Goal: Communication & Community: Share content

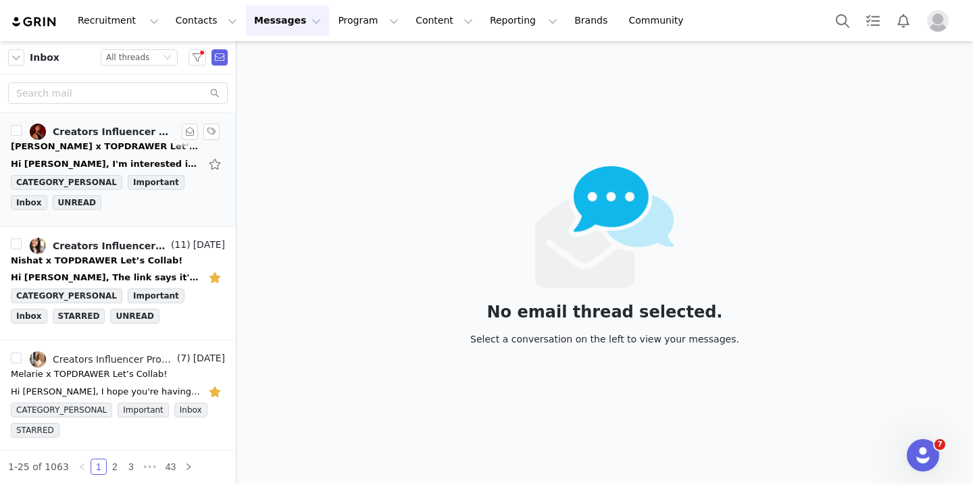
click at [136, 157] on div "Hi [PERSON_NAME], I'm interested in working with you. Please send over the prop…" at bounding box center [105, 164] width 189 height 14
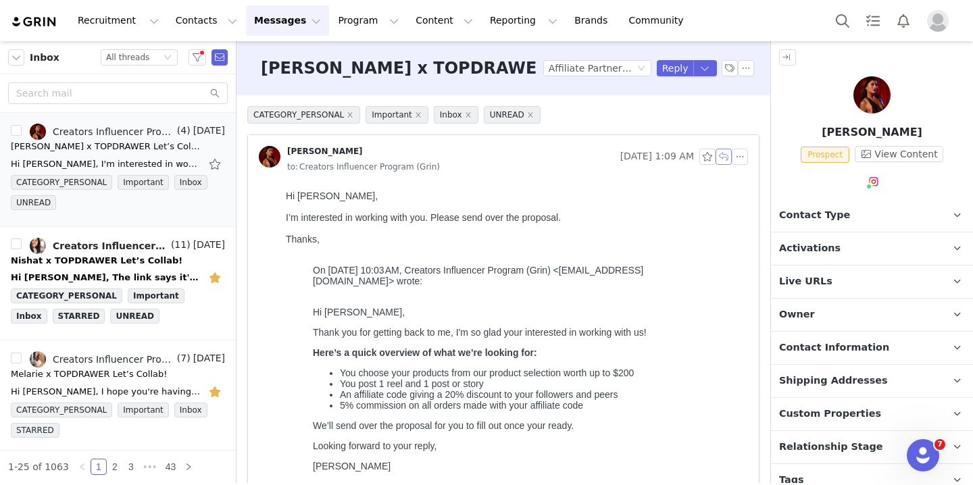
click at [724, 155] on button "button" at bounding box center [723, 157] width 16 height 16
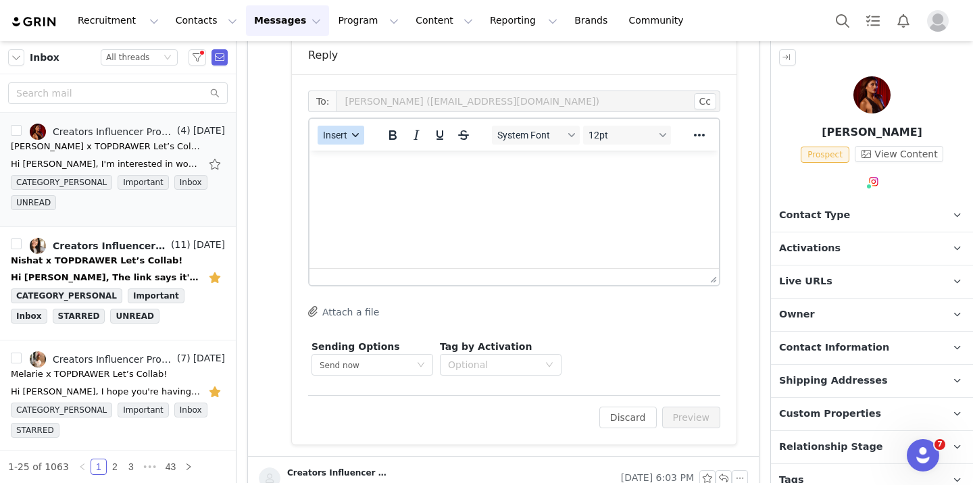
click at [340, 131] on span "Insert" at bounding box center [335, 135] width 24 height 11
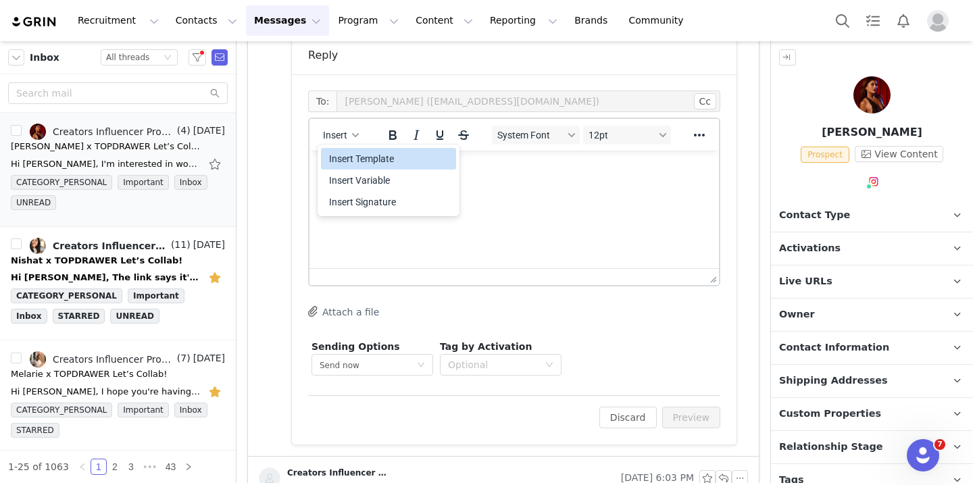
click at [380, 161] on div "Insert Template" at bounding box center [390, 159] width 122 height 16
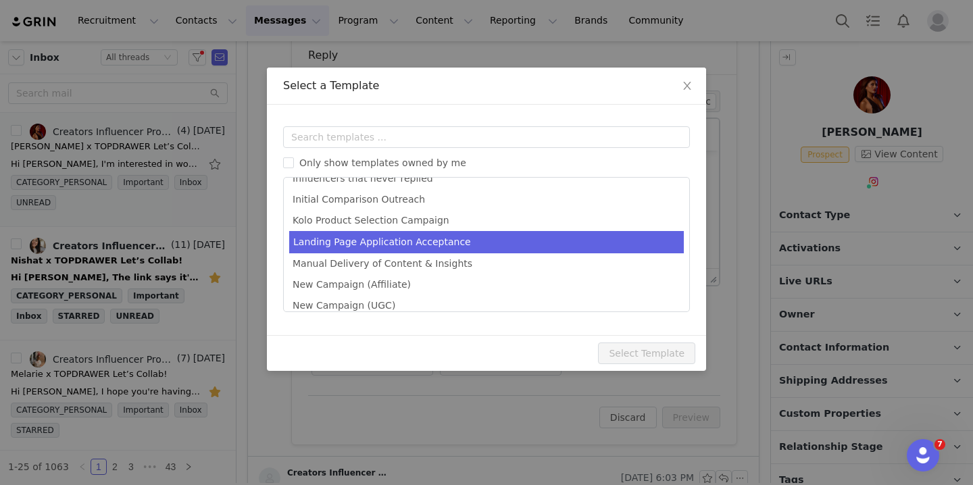
click at [415, 236] on li "Landing Page Application Acceptance" at bounding box center [486, 242] width 394 height 22
type input "Welcome [first_name] to TOPDRAWER"
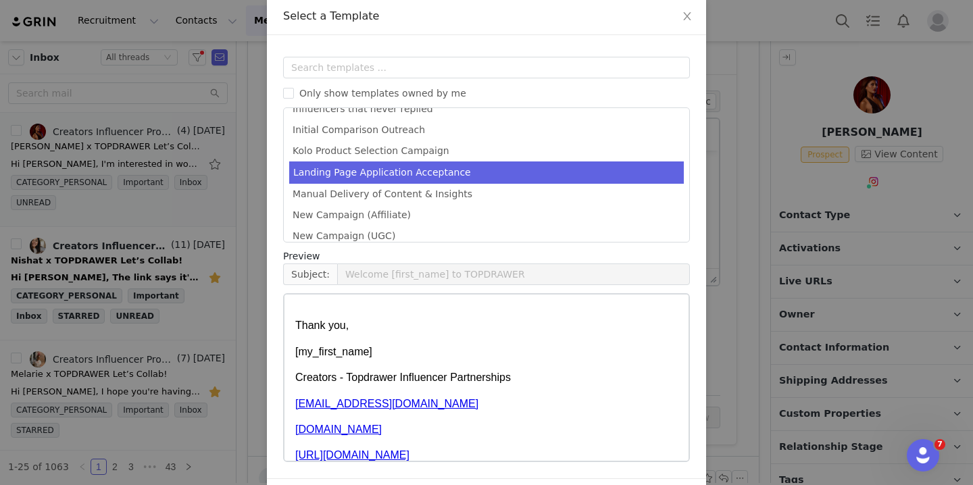
scroll to position [115, 0]
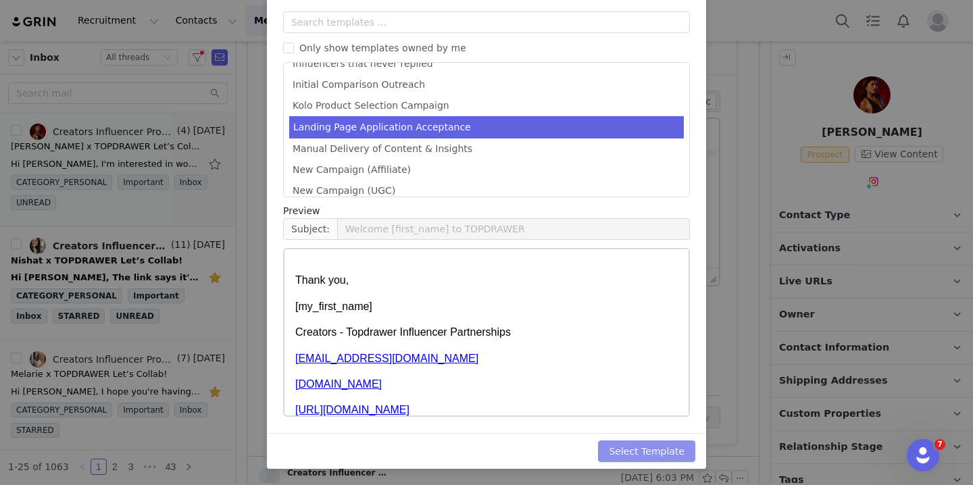
click at [626, 451] on button "Select Template" at bounding box center [646, 451] width 97 height 22
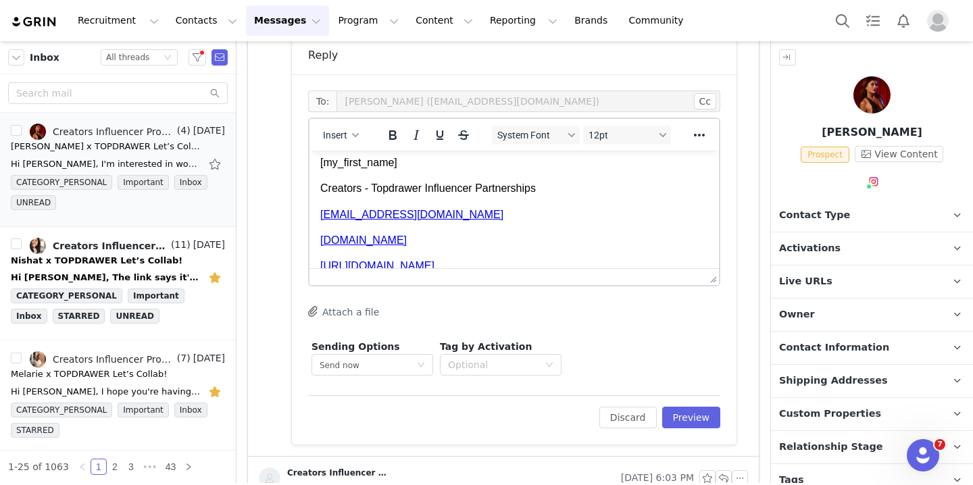
scroll to position [149, 0]
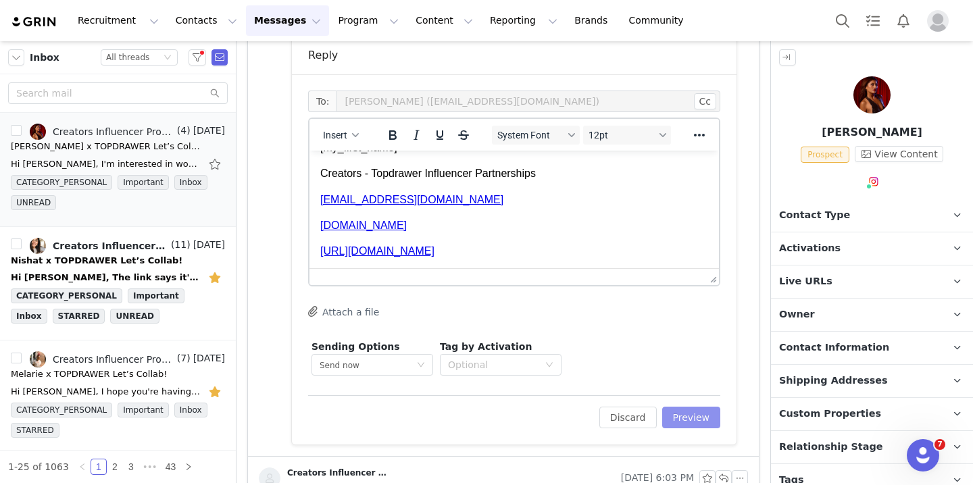
click at [682, 415] on button "Preview" at bounding box center [691, 418] width 59 height 22
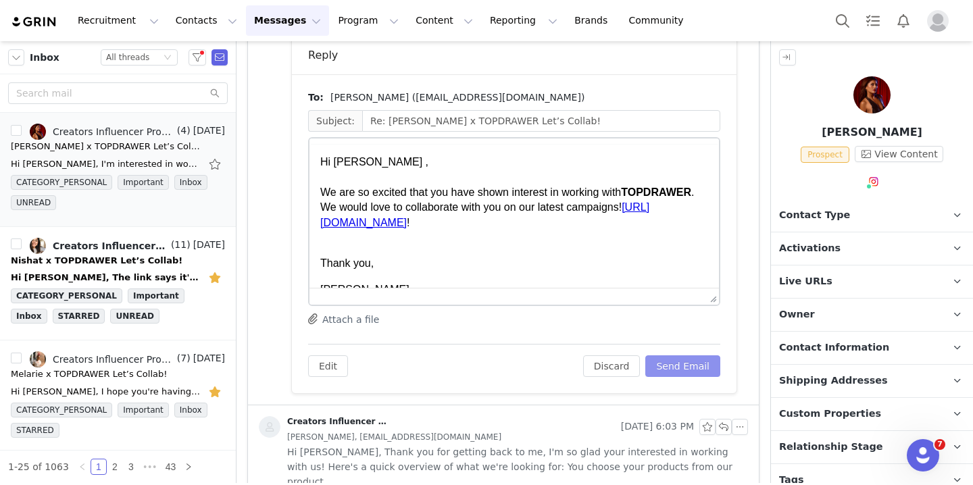
scroll to position [0, 0]
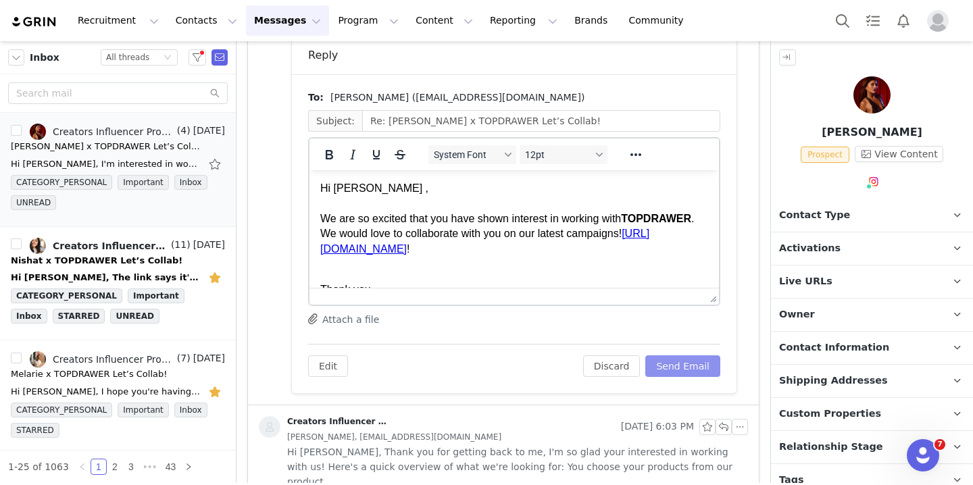
click at [671, 365] on button "Send Email" at bounding box center [682, 366] width 75 height 22
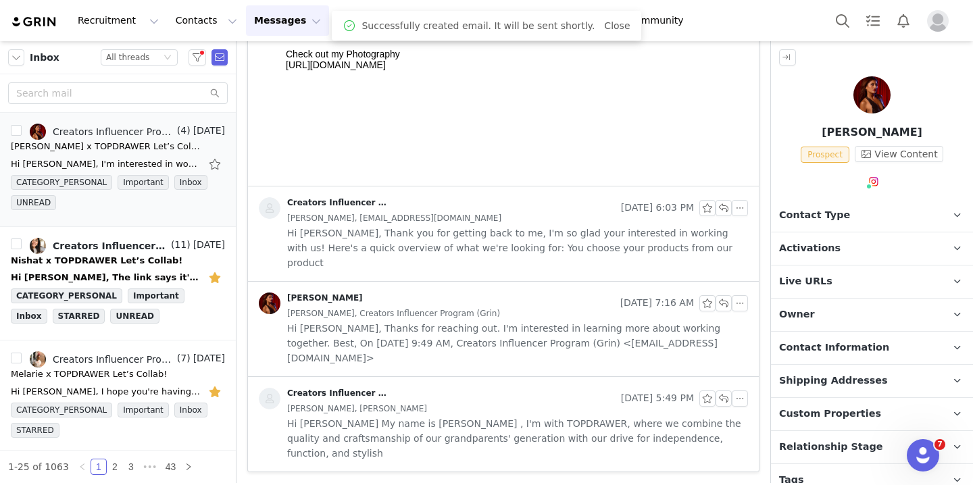
scroll to position [507, 0]
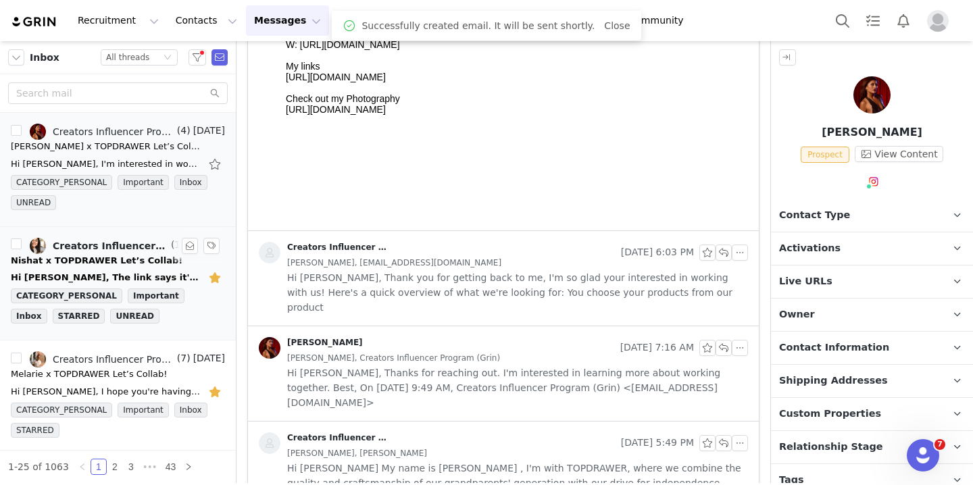
click at [122, 251] on link "Creators Influencer Program (Grin), [PERSON_NAME]" at bounding box center [99, 246] width 138 height 16
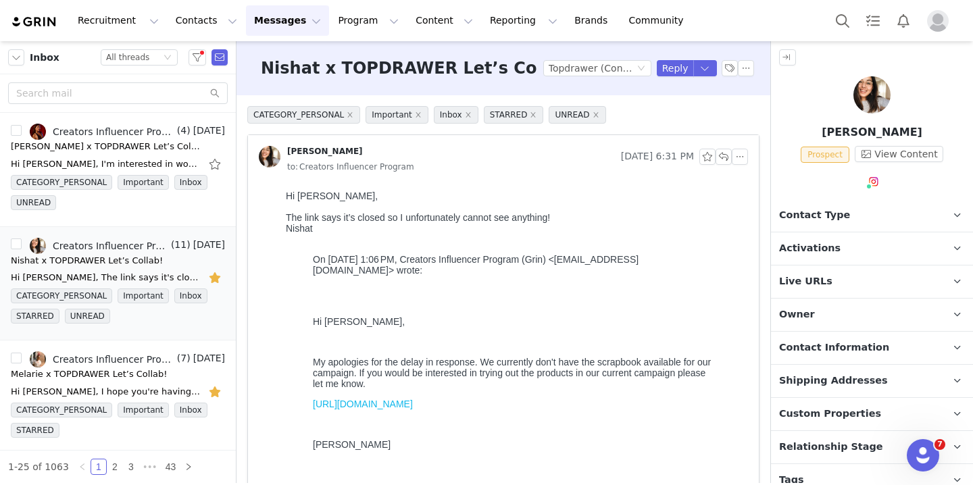
scroll to position [5, 0]
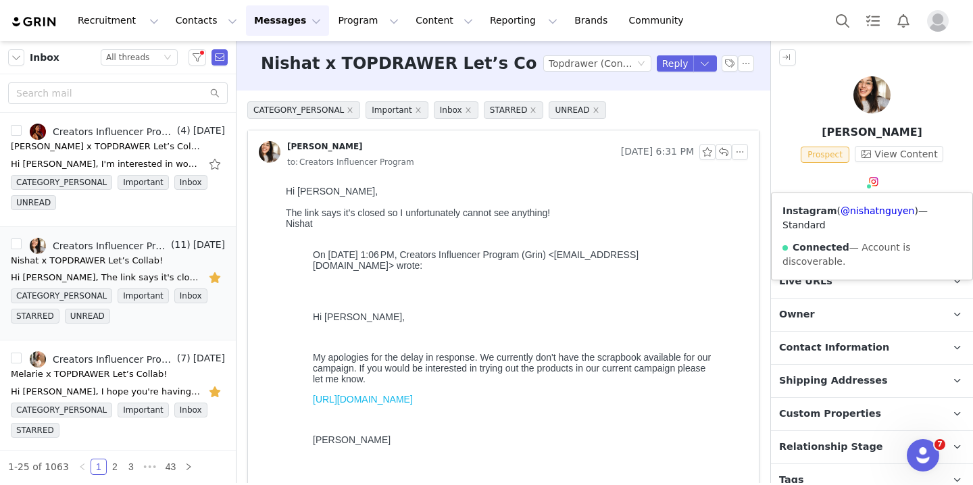
click at [909, 192] on div "Instagram ( @nishatnguyen ) — Standard Connected — Account is discoverable." at bounding box center [872, 184] width 202 height 20
click at [861, 245] on p "Activations" at bounding box center [856, 248] width 170 height 32
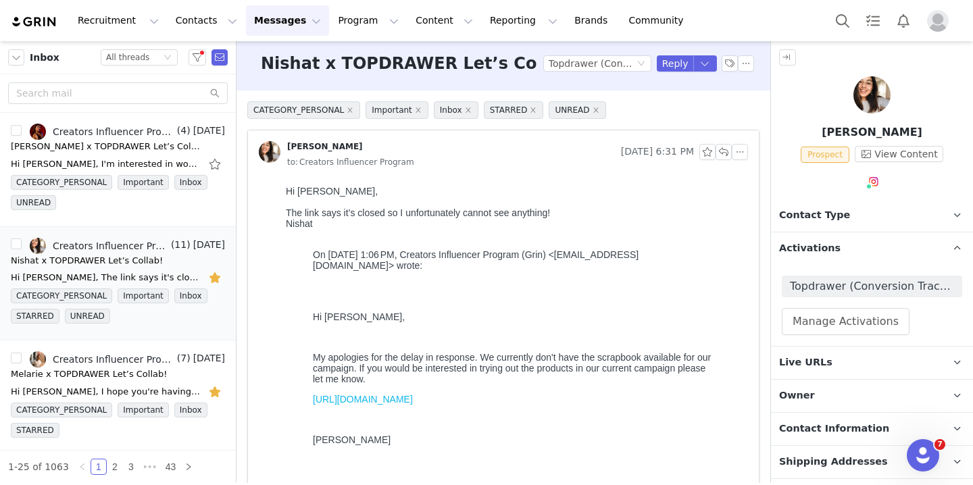
click at [824, 188] on div "Instagram ( @nishatnguyen ) — Standard Connected — Account is discoverable." at bounding box center [872, 184] width 202 height 20
click at [852, 313] on button "Manage Activations" at bounding box center [846, 321] width 128 height 27
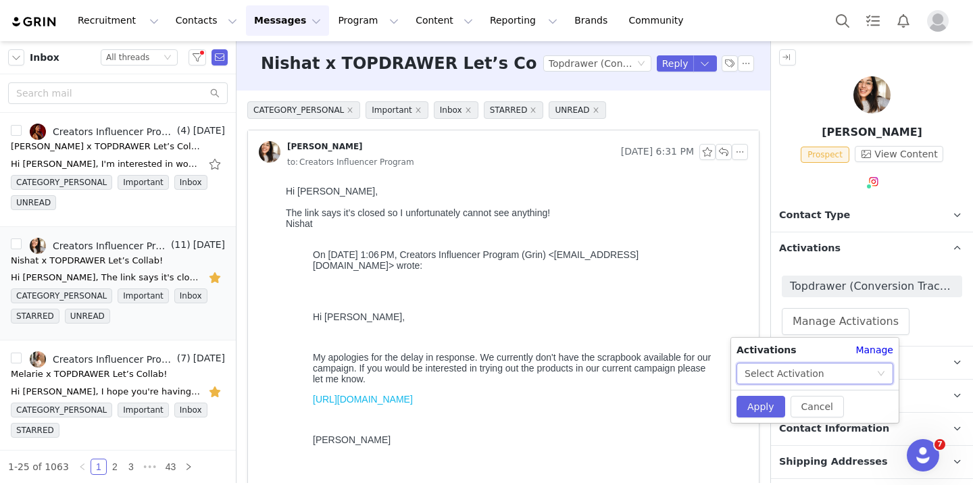
click at [825, 364] on div "Select Activation" at bounding box center [810, 373] width 132 height 20
click at [829, 418] on li "Affiliate Partner Program" at bounding box center [814, 422] width 157 height 22
click at [765, 403] on button "Apply" at bounding box center [760, 407] width 49 height 22
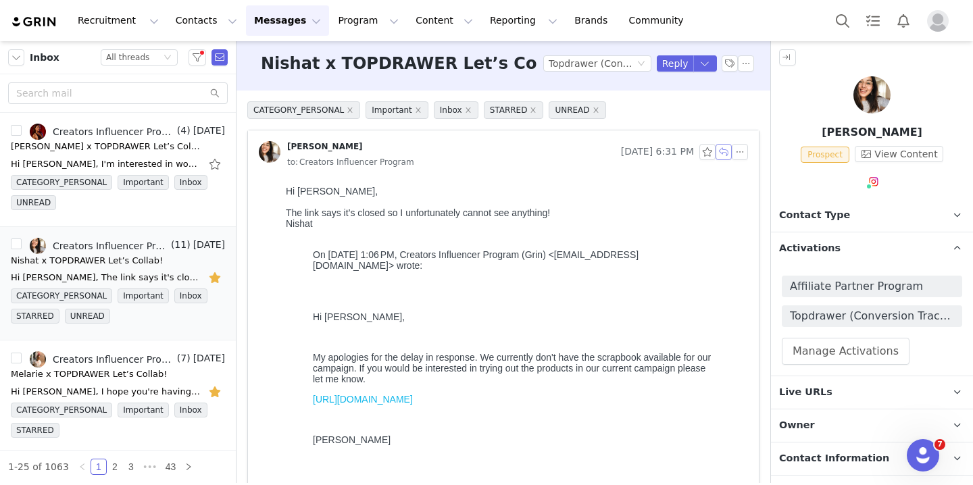
click at [723, 157] on button "button" at bounding box center [723, 152] width 16 height 16
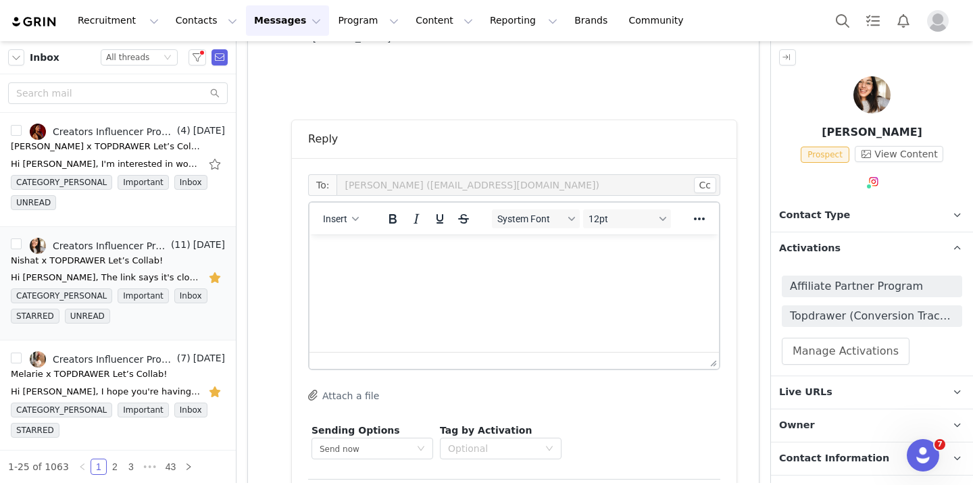
scroll to position [491, 0]
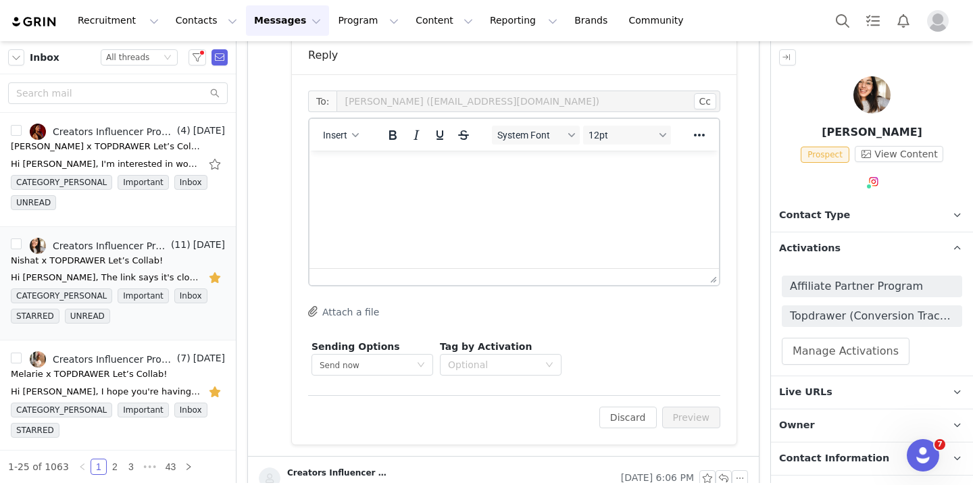
click at [361, 160] on html at bounding box center [513, 169] width 409 height 36
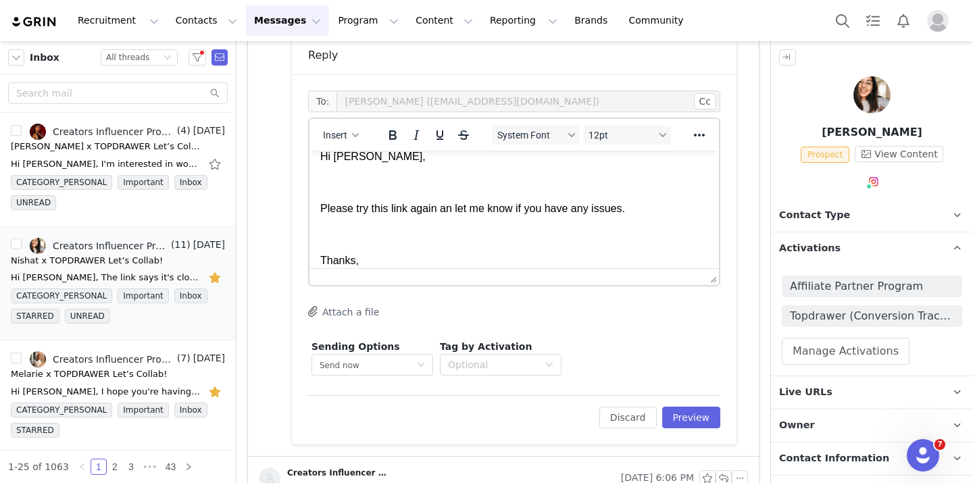
scroll to position [38, 0]
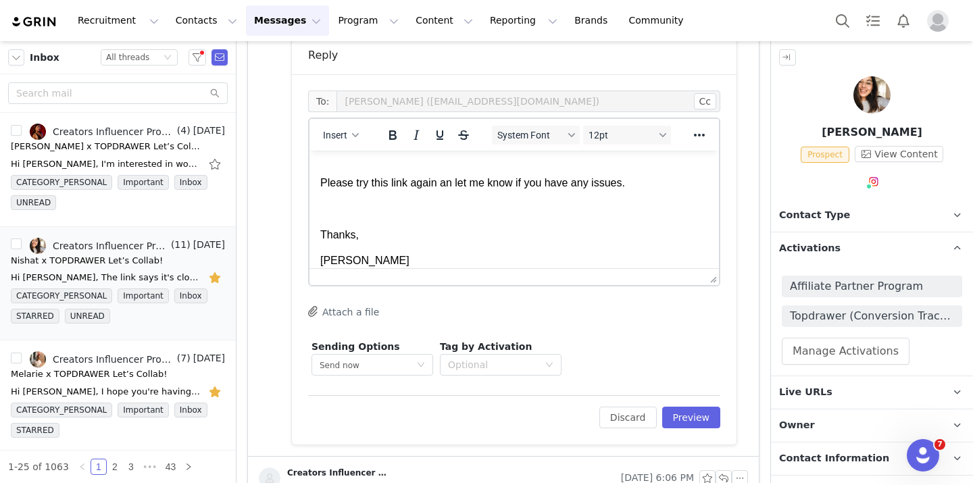
click at [646, 189] on p "Please try this link again an let me know if you have any issues." at bounding box center [514, 183] width 388 height 15
click at [358, 136] on icon "button" at bounding box center [355, 135] width 7 height 7
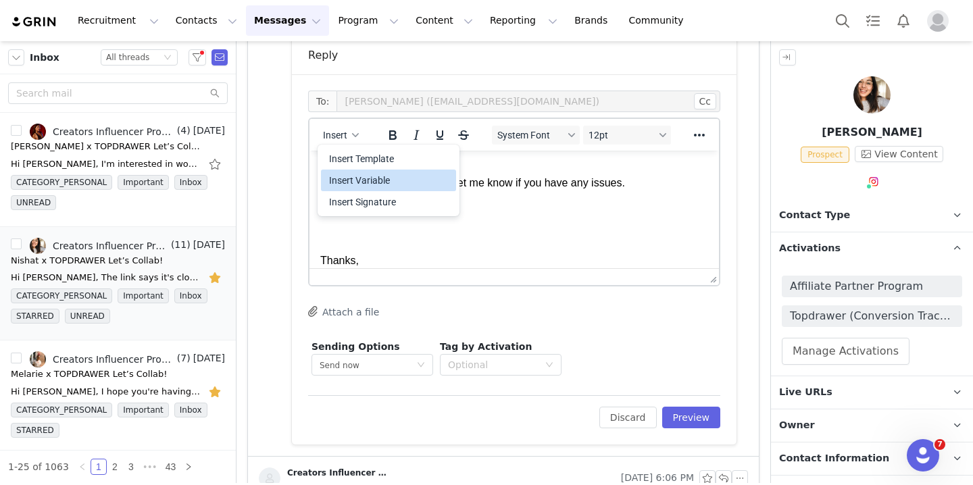
click at [369, 174] on div "Insert Variable" at bounding box center [390, 180] width 122 height 16
select select
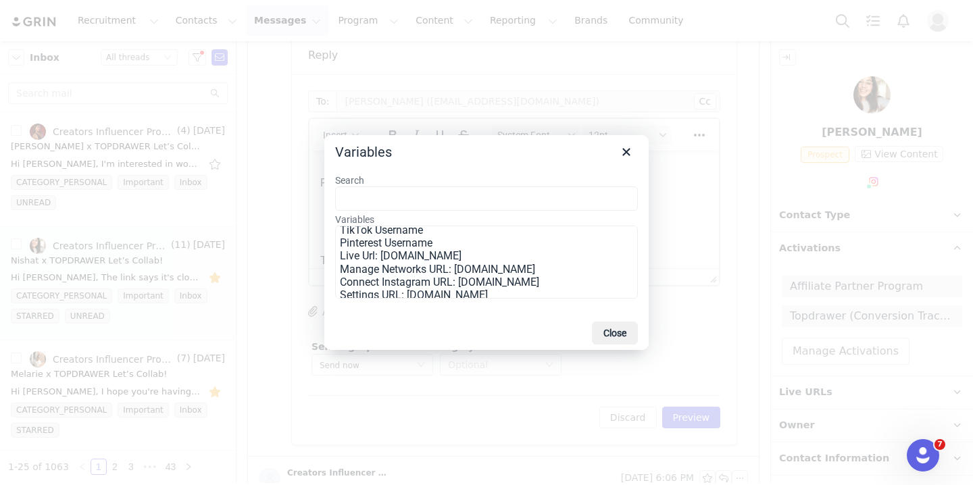
scroll to position [269, 0]
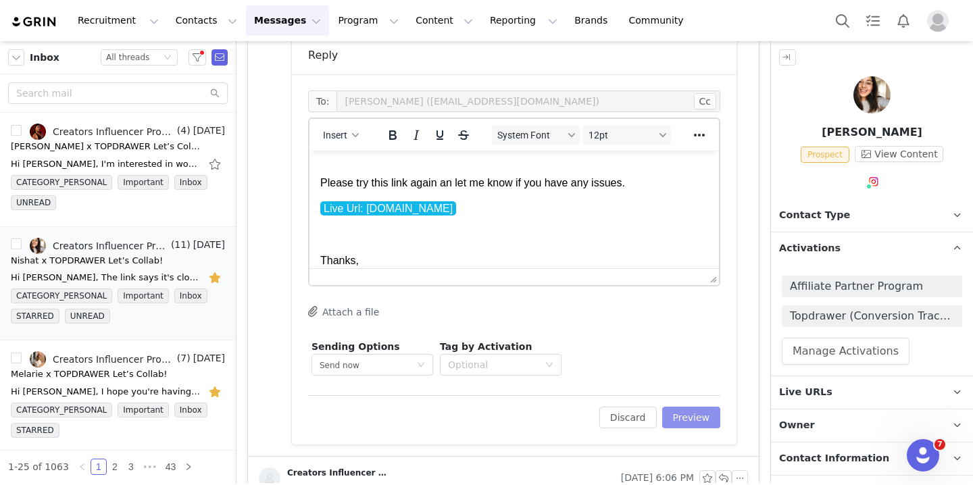
click at [690, 415] on button "Preview" at bounding box center [691, 418] width 59 height 22
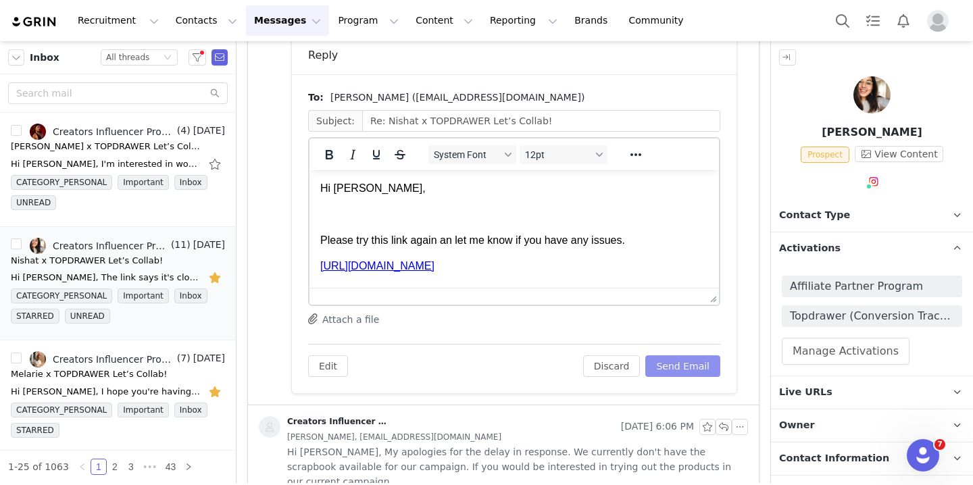
scroll to position [0, 0]
click at [678, 363] on button "Send Email" at bounding box center [682, 366] width 75 height 22
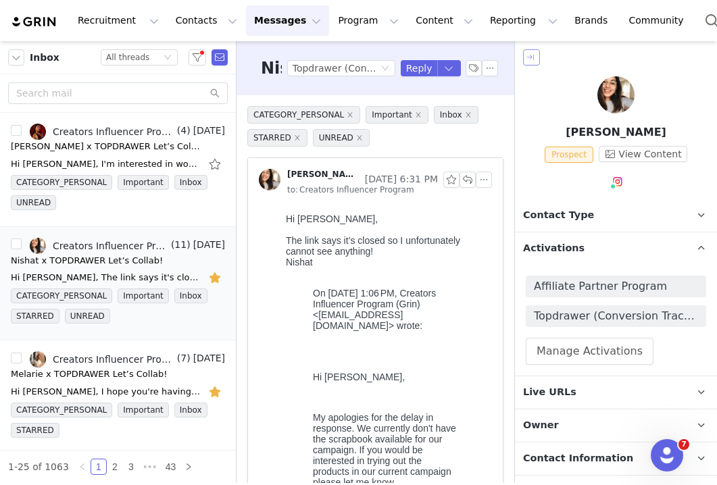
click at [532, 61] on button "button" at bounding box center [531, 57] width 17 height 16
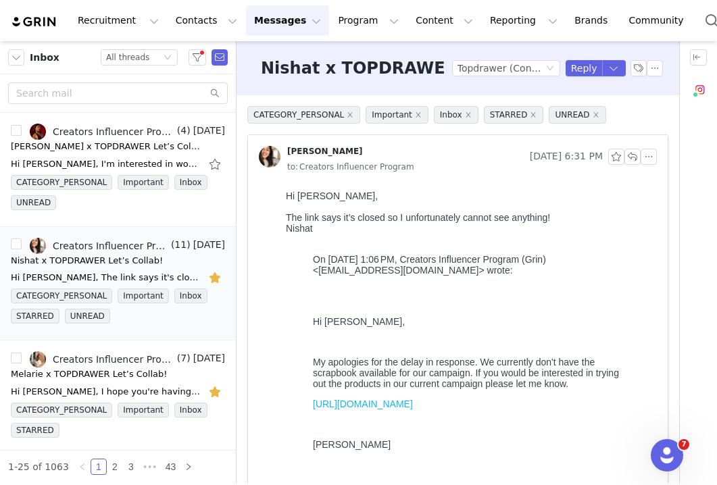
click at [297, 19] on button "Messages Messages" at bounding box center [287, 20] width 83 height 30
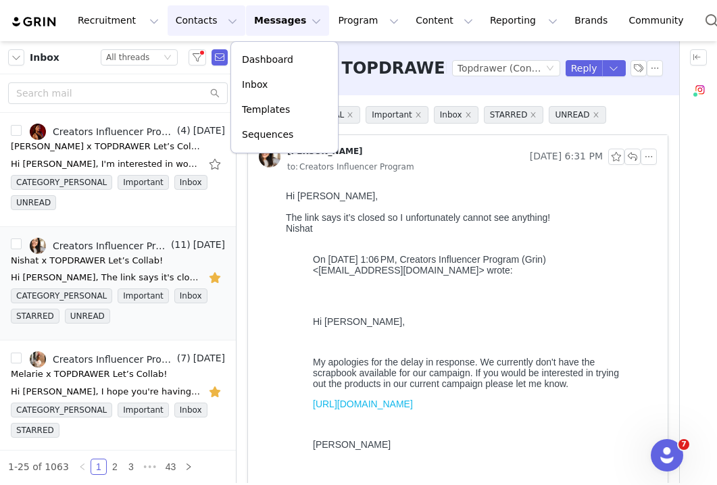
click at [201, 22] on button "Contacts Contacts" at bounding box center [207, 20] width 78 height 30
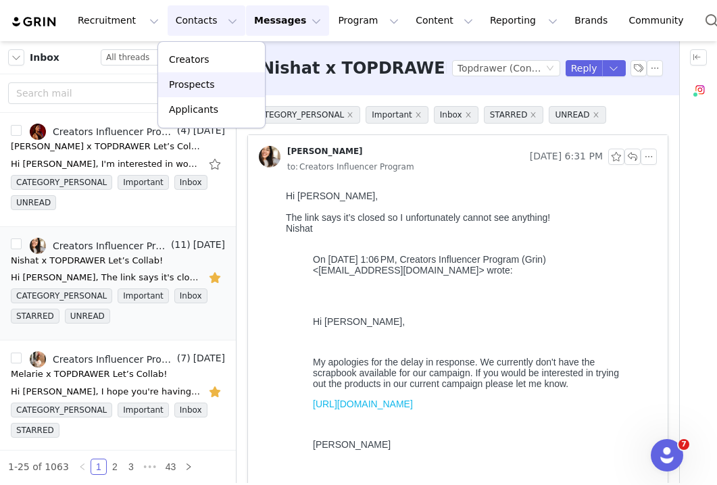
click at [198, 78] on p "Prospects" at bounding box center [191, 85] width 45 height 14
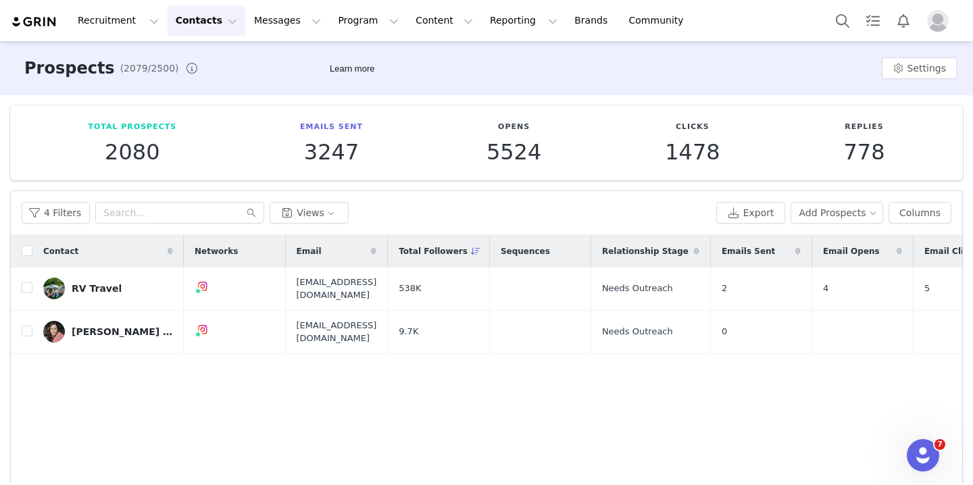
click at [196, 14] on button "Contacts Contacts" at bounding box center [207, 20] width 78 height 30
click at [200, 76] on link "Prospects" at bounding box center [211, 84] width 107 height 25
click at [154, 209] on input "text" at bounding box center [179, 213] width 169 height 22
click at [65, 213] on button "4 Filters" at bounding box center [56, 213] width 68 height 22
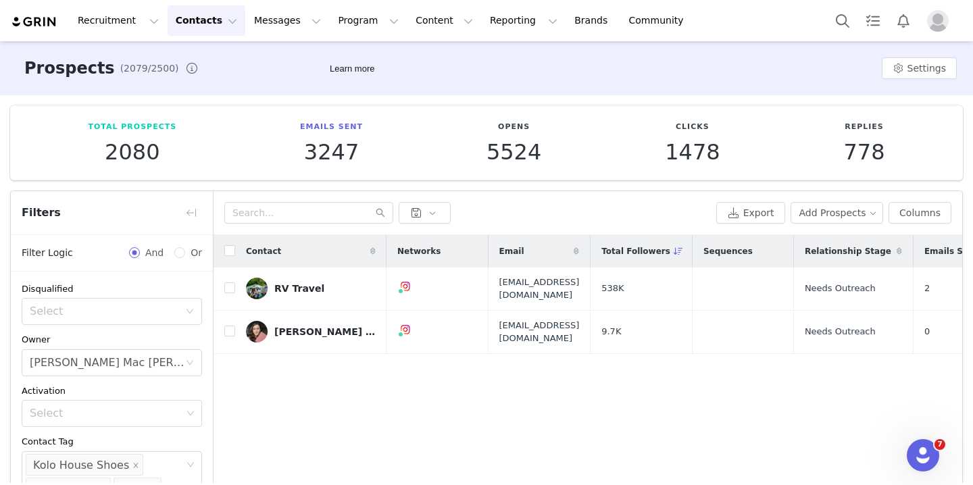
scroll to position [122, 0]
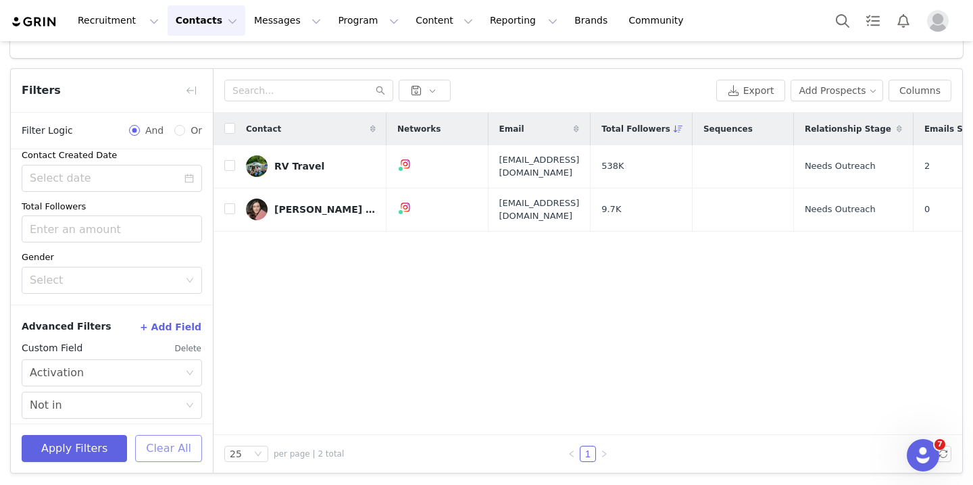
click at [163, 449] on button "Clear All" at bounding box center [168, 448] width 67 height 27
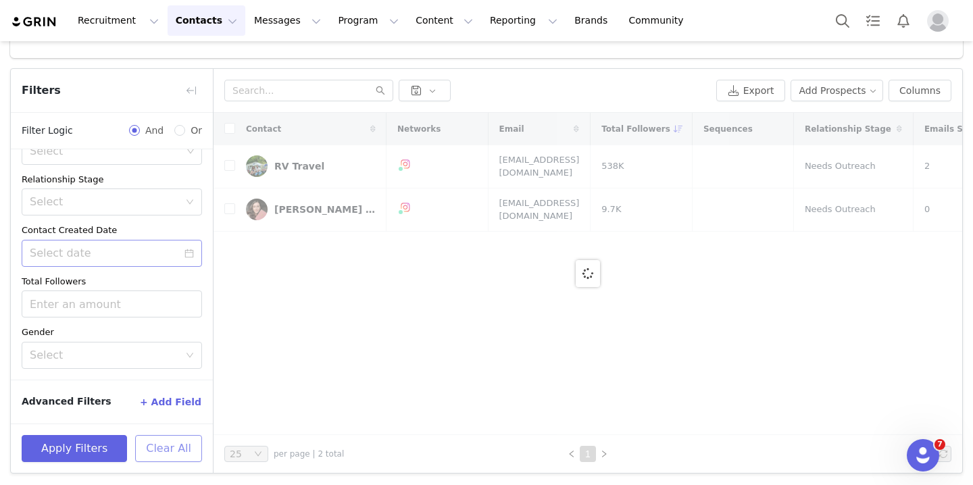
scroll to position [176, 0]
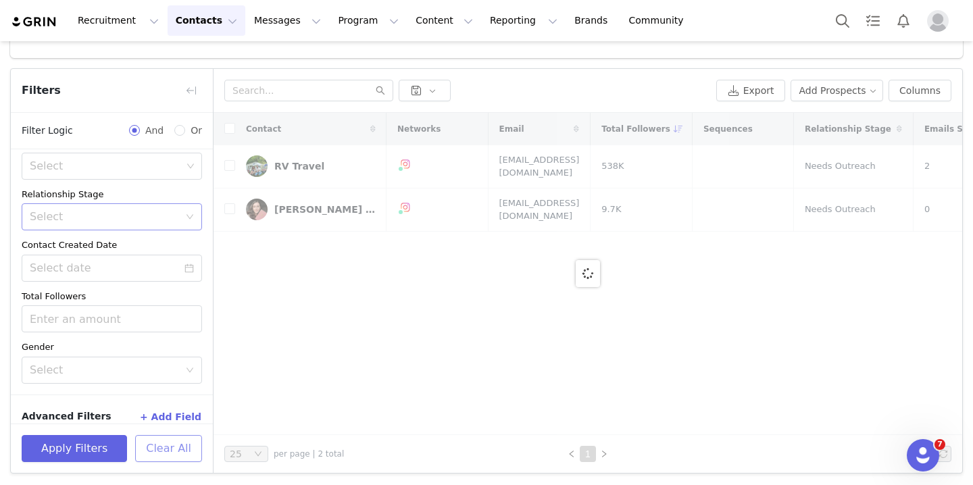
click at [119, 220] on div "Select" at bounding box center [104, 217] width 149 height 14
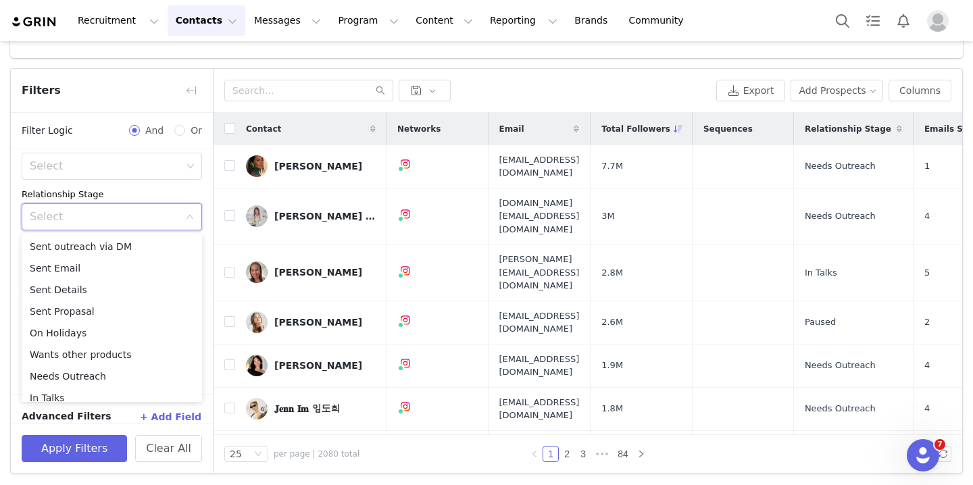
click at [111, 188] on div "Relationship Stage" at bounding box center [112, 195] width 180 height 14
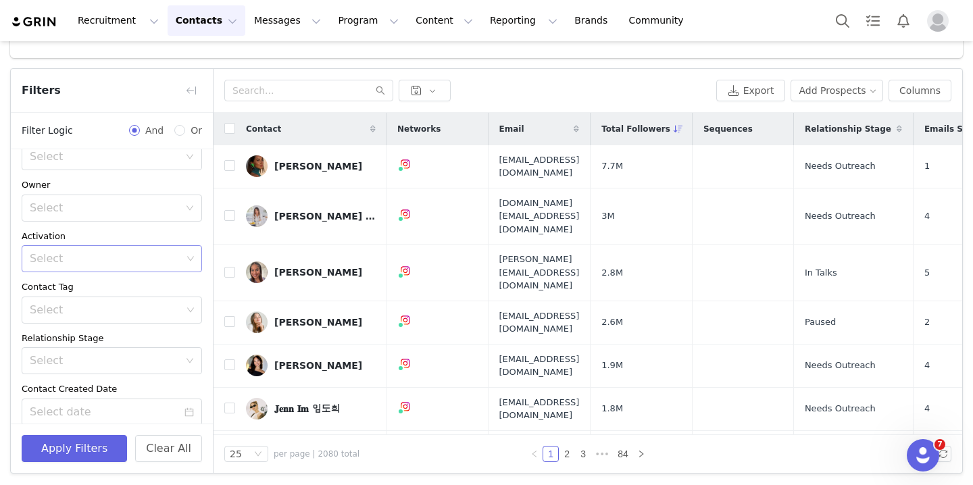
scroll to position [28, 0]
click at [109, 207] on div "Select" at bounding box center [104, 212] width 149 height 14
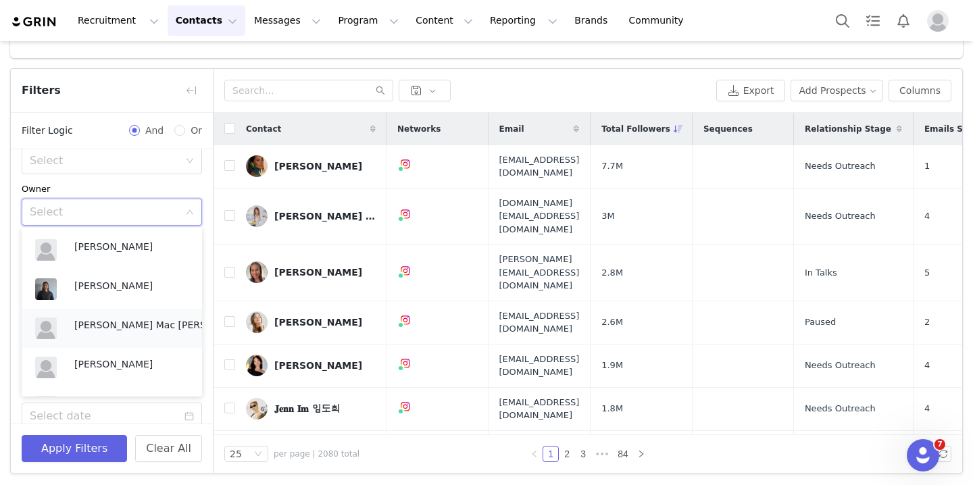
click at [115, 320] on p "[PERSON_NAME] Mac [PERSON_NAME]" at bounding box center [148, 324] width 149 height 15
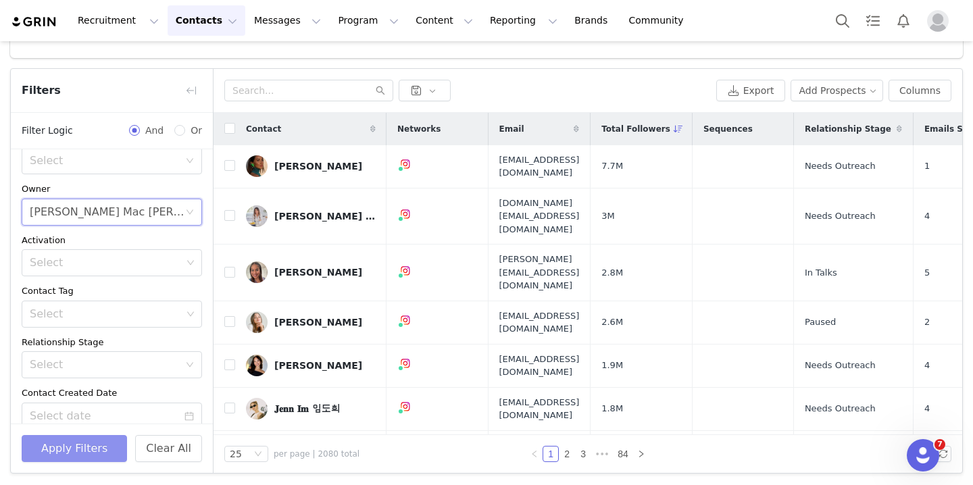
click at [95, 444] on button "Apply Filters" at bounding box center [74, 448] width 105 height 27
click at [315, 95] on input "text" at bounding box center [308, 91] width 169 height 22
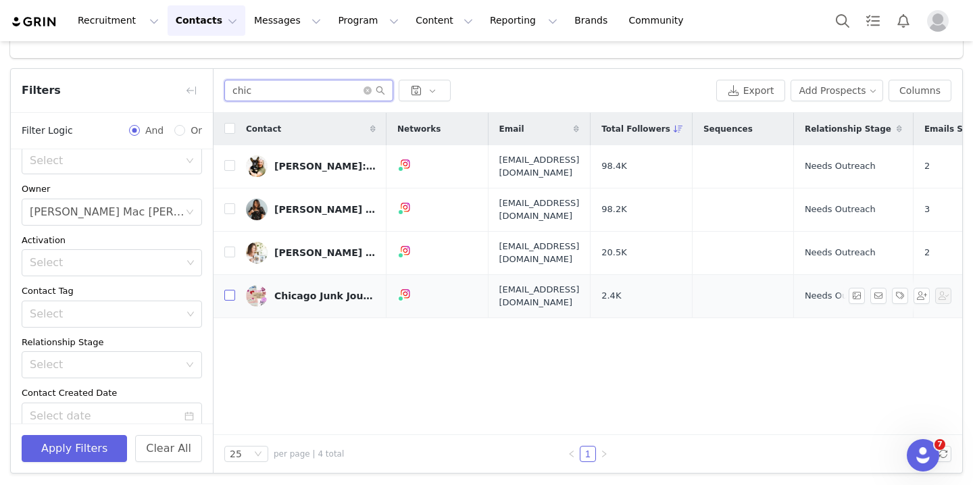
type input "chic"
click at [233, 290] on input "checkbox" at bounding box center [229, 295] width 11 height 11
checkbox input "true"
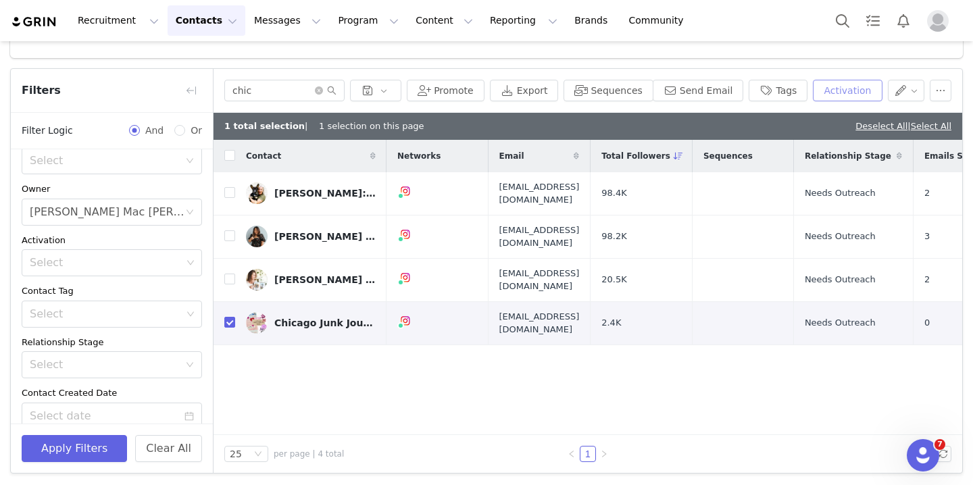
click at [825, 88] on button "Activation" at bounding box center [847, 91] width 69 height 22
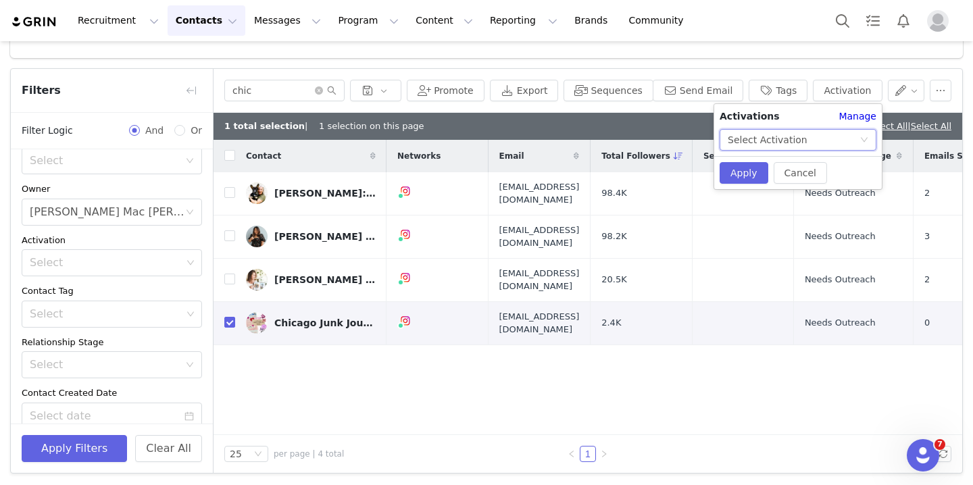
click at [792, 143] on div "Select Activation" at bounding box center [768, 140] width 80 height 20
click at [790, 186] on li "Affiliate Partner Program" at bounding box center [797, 189] width 157 height 22
click at [750, 169] on button "Apply" at bounding box center [743, 173] width 49 height 22
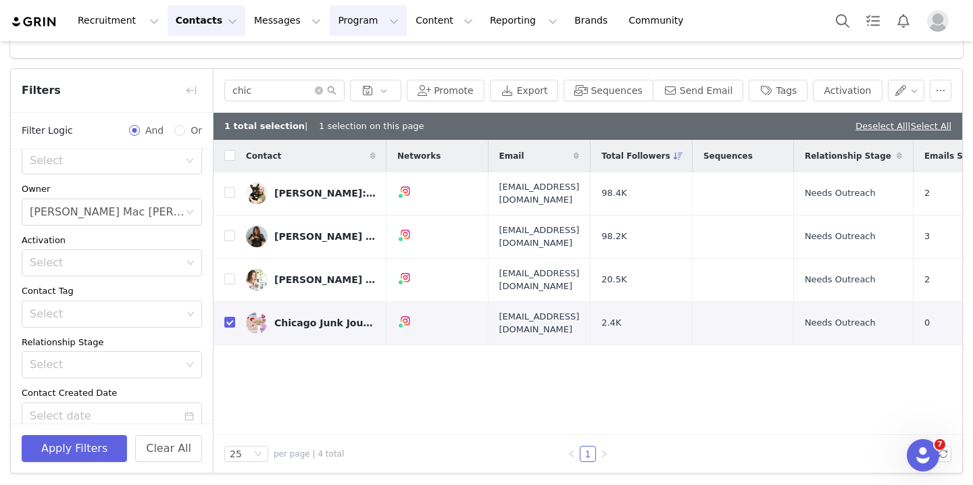
click at [340, 20] on button "Program Program" at bounding box center [368, 20] width 77 height 30
click at [363, 65] on p "Activations" at bounding box center [346, 60] width 52 height 14
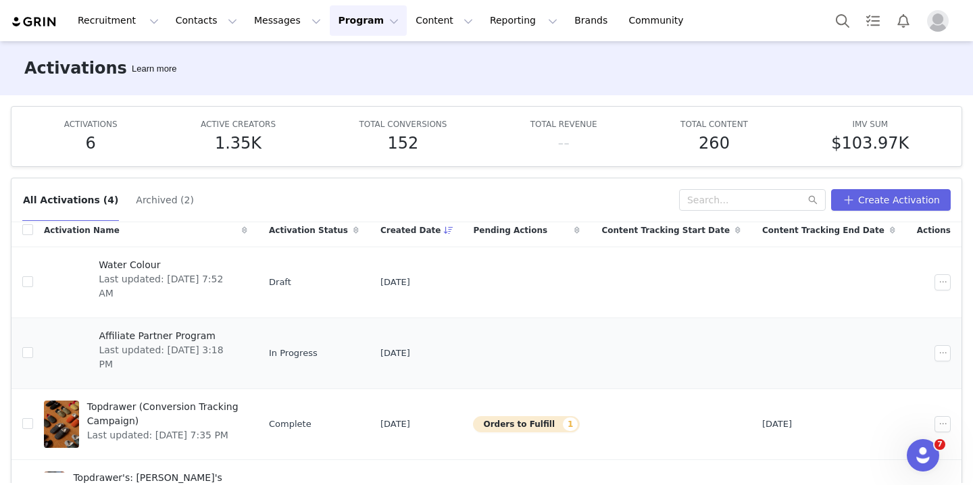
scroll to position [34, 0]
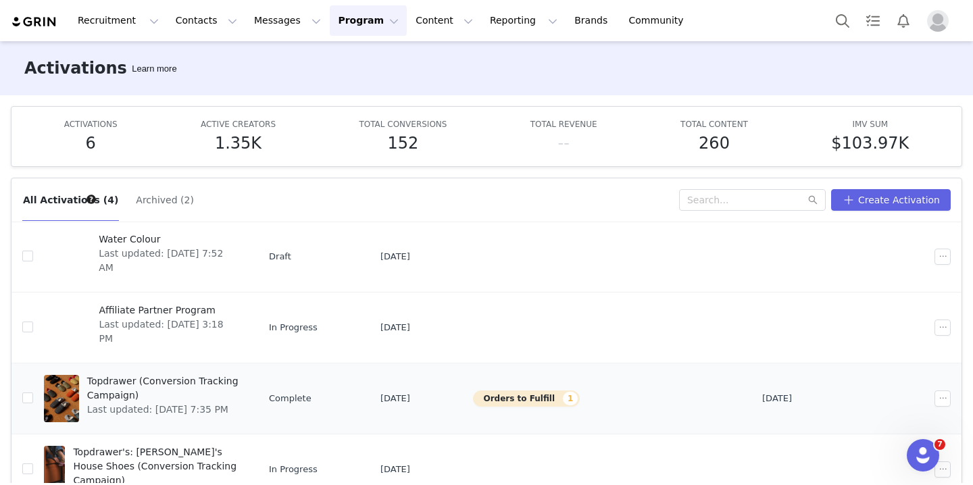
click at [580, 399] on button "Orders to Fulfill 1" at bounding box center [526, 398] width 107 height 16
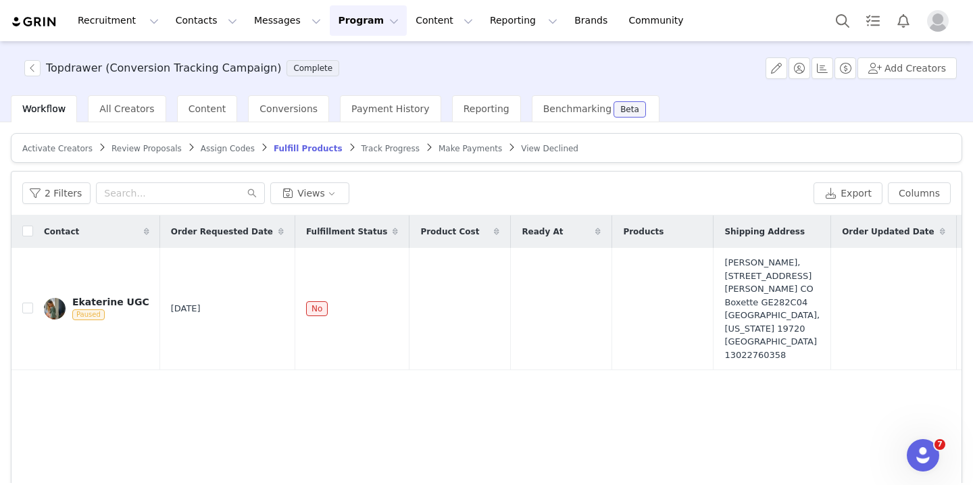
click at [223, 145] on span "Assign Codes" at bounding box center [228, 148] width 54 height 9
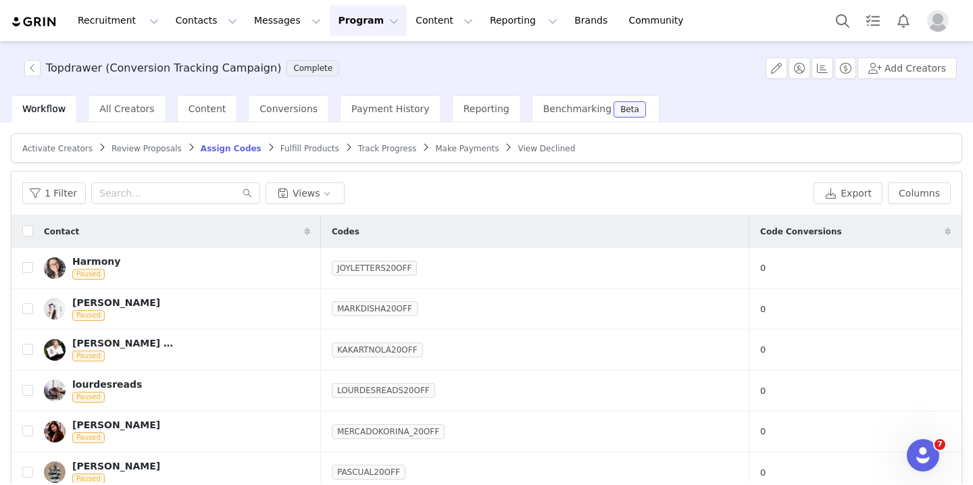
click at [151, 147] on span "Review Proposals" at bounding box center [146, 148] width 70 height 9
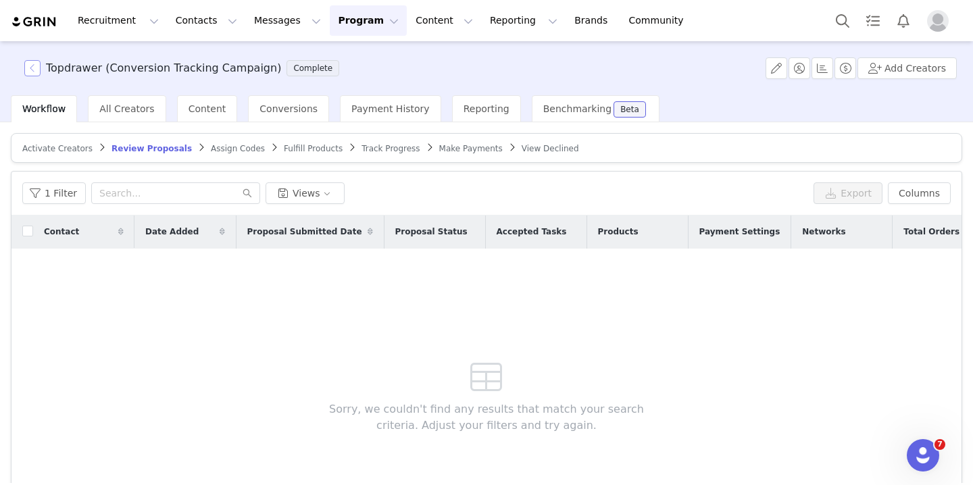
click at [33, 69] on button "button" at bounding box center [32, 68] width 16 height 16
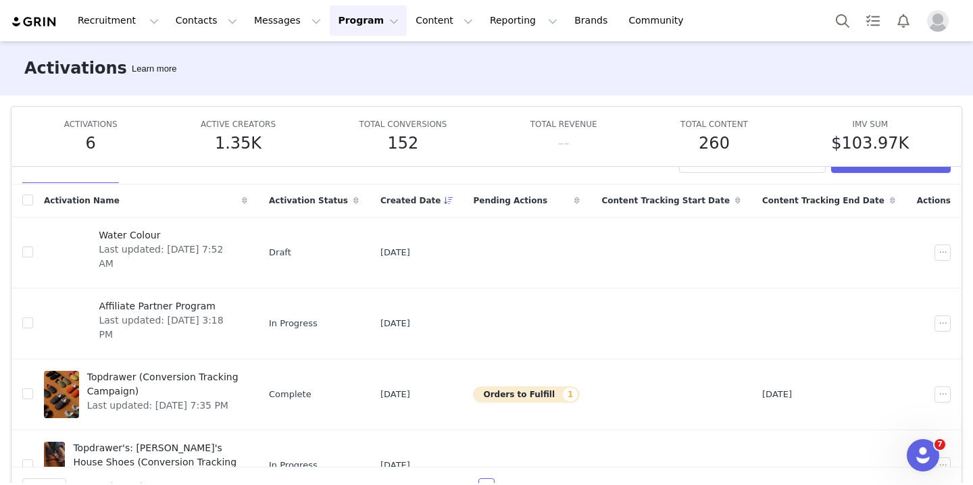
scroll to position [41, 0]
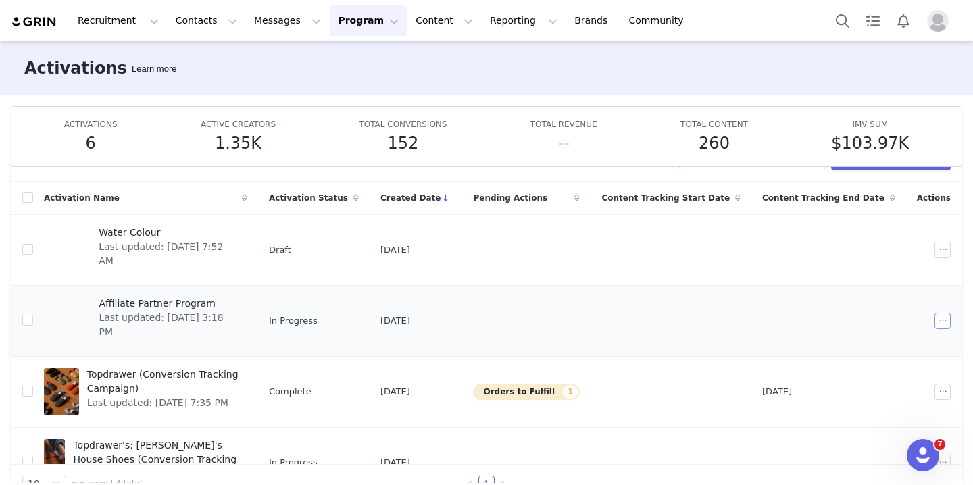
click at [938, 323] on button "button" at bounding box center [942, 321] width 16 height 16
click at [857, 347] on span "Edit" at bounding box center [857, 345] width 18 height 15
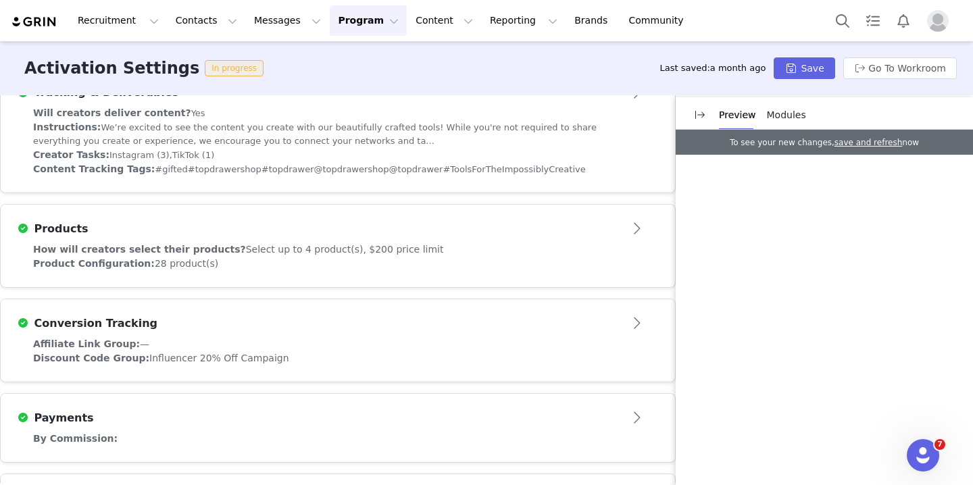
scroll to position [474, 0]
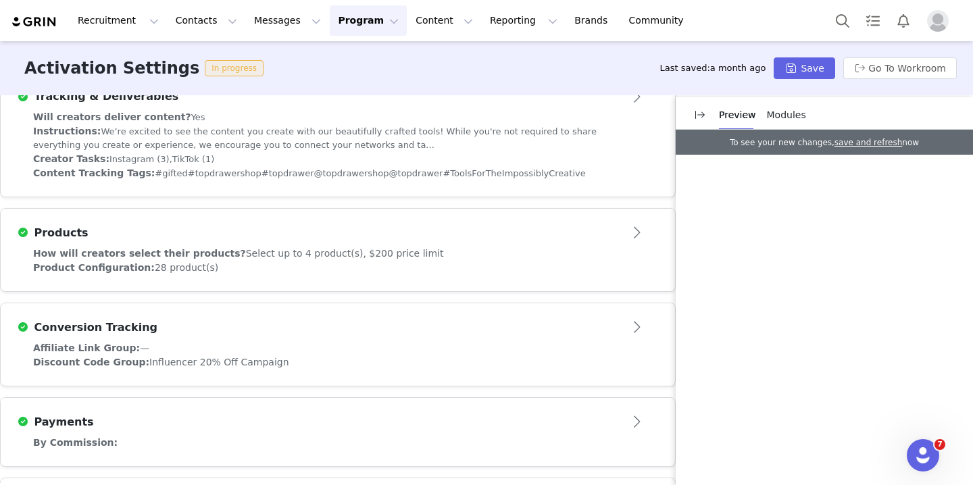
click at [432, 238] on div "Products" at bounding box center [315, 233] width 597 height 16
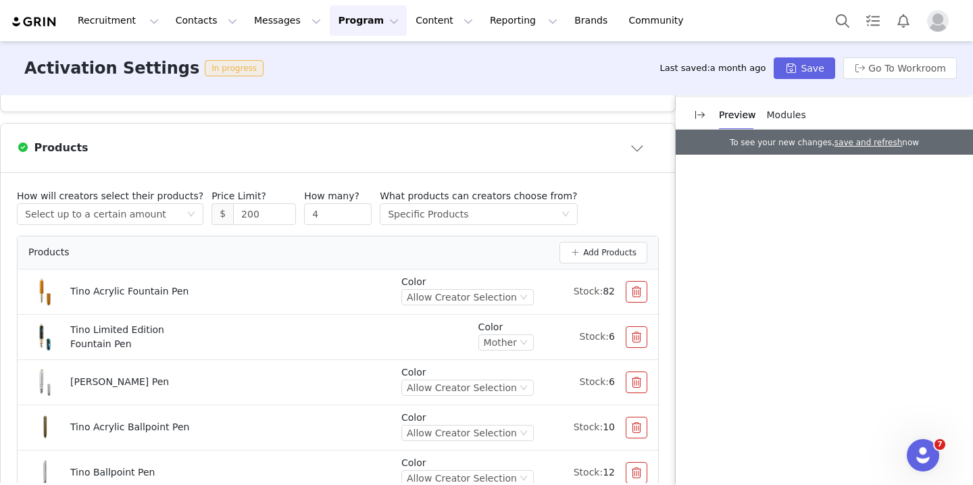
scroll to position [370, 0]
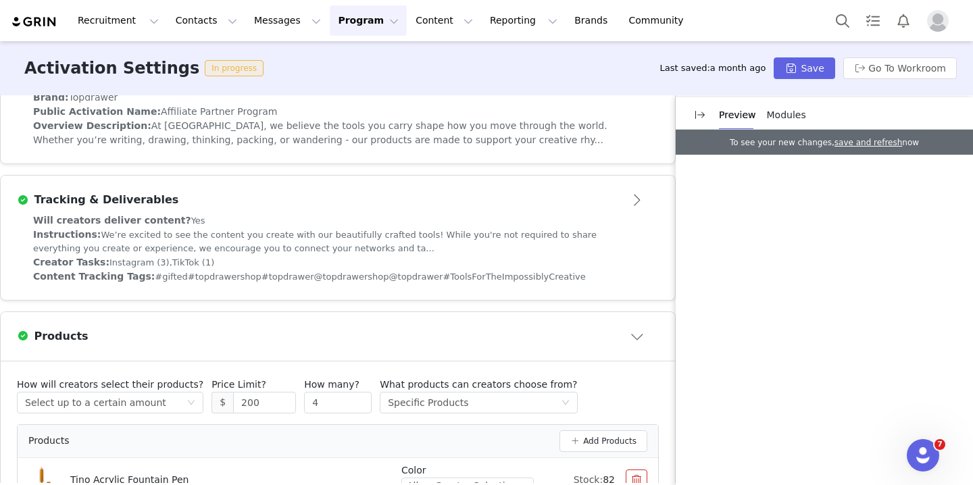
click at [201, 36] on div "Recruitment Recruitment Creator Search Curated Lists Landing Pages Web Extensio…" at bounding box center [486, 20] width 973 height 41
click at [203, 28] on button "Contacts Contacts" at bounding box center [207, 20] width 78 height 30
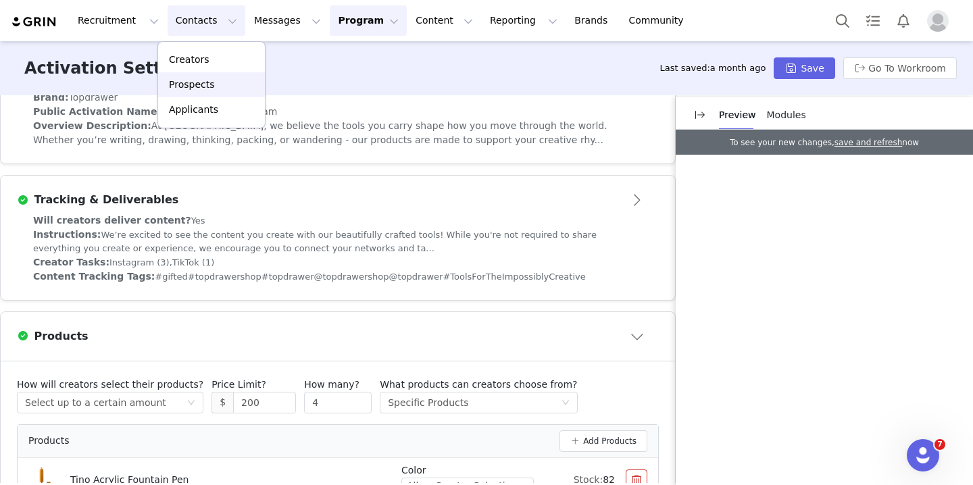
click at [230, 80] on div "Prospects" at bounding box center [211, 85] width 91 height 14
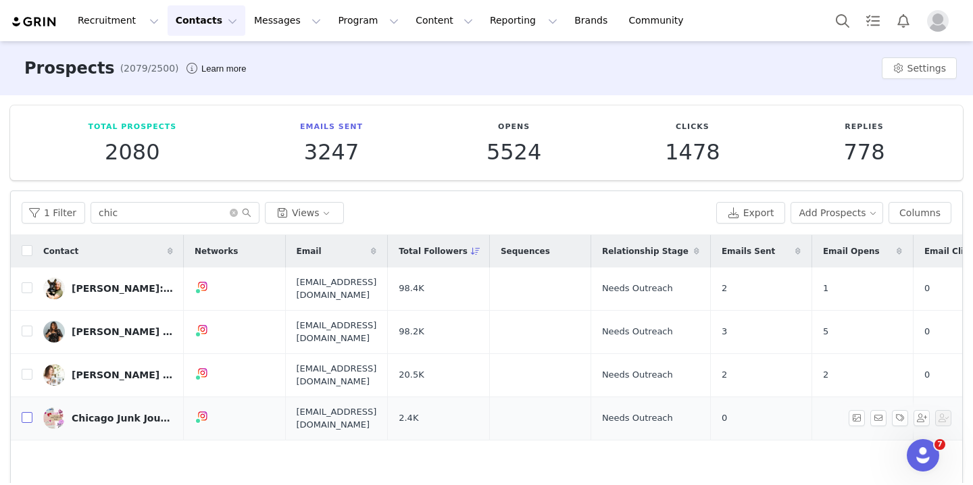
click at [22, 412] on input "checkbox" at bounding box center [27, 417] width 11 height 11
checkbox input "true"
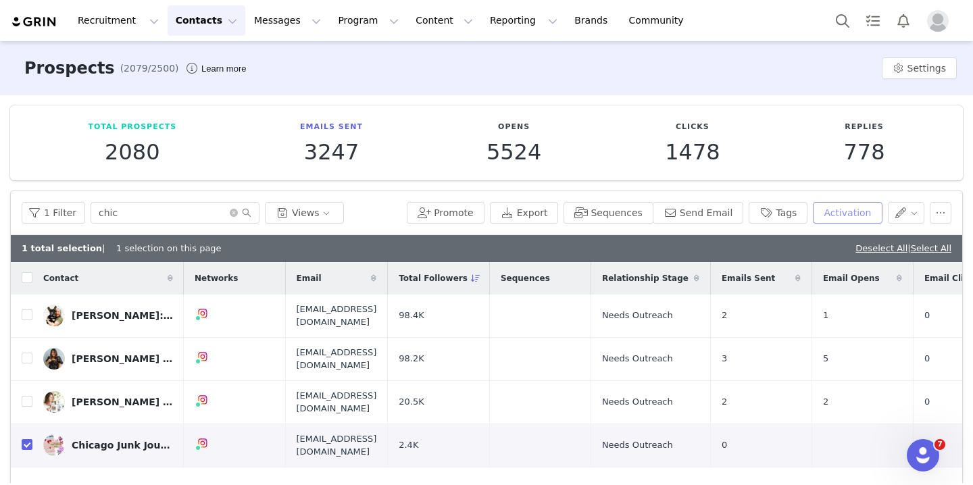
click at [848, 207] on button "Activation" at bounding box center [847, 213] width 69 height 22
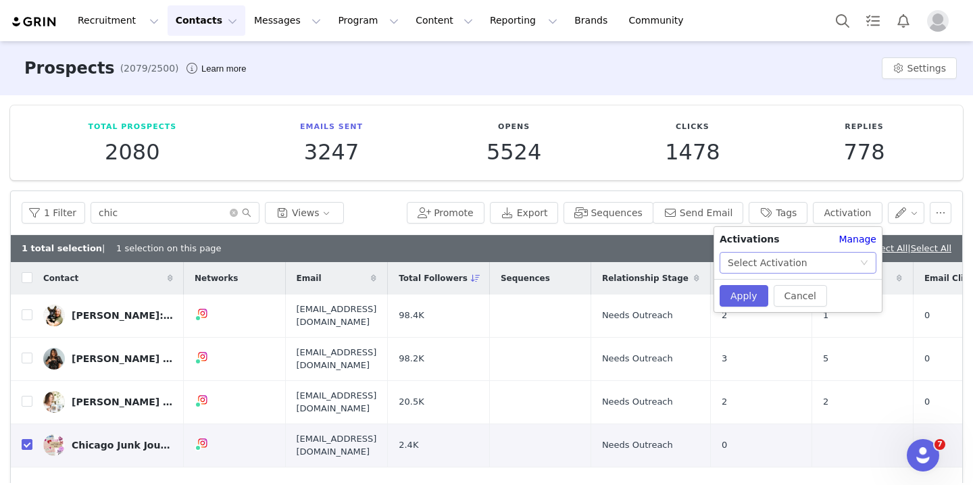
click at [792, 265] on div "Select Activation" at bounding box center [768, 263] width 80 height 20
click at [784, 304] on li "Affiliate Partner Program" at bounding box center [797, 312] width 157 height 22
click at [757, 257] on div "Affiliate Partner Program" at bounding box center [786, 263] width 116 height 20
click at [761, 313] on li "Affiliate Partner Program" at bounding box center [797, 312] width 157 height 22
click at [753, 301] on button "Apply" at bounding box center [743, 296] width 49 height 22
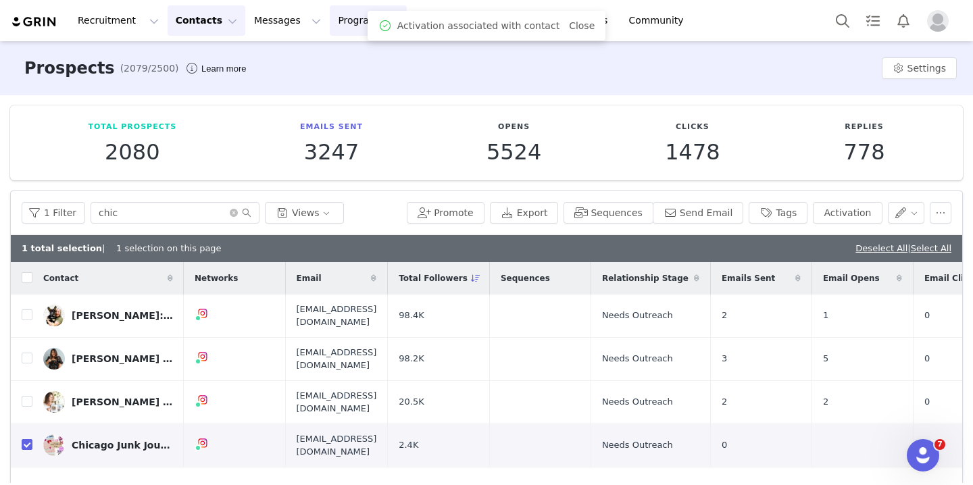
click at [352, 22] on button "Program Program" at bounding box center [368, 20] width 77 height 30
click at [356, 55] on p "Activations" at bounding box center [346, 60] width 52 height 14
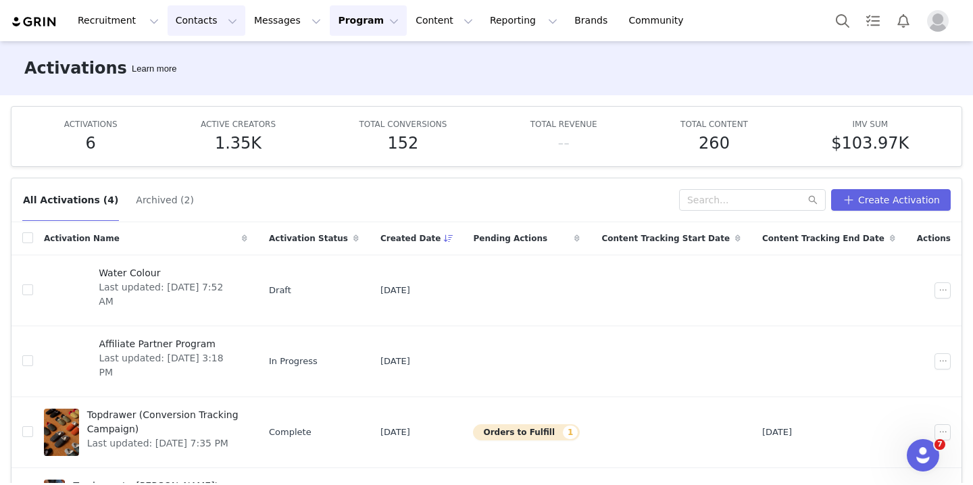
click at [207, 15] on button "Contacts Contacts" at bounding box center [207, 20] width 78 height 30
click at [207, 81] on p "Prospects" at bounding box center [191, 85] width 45 height 14
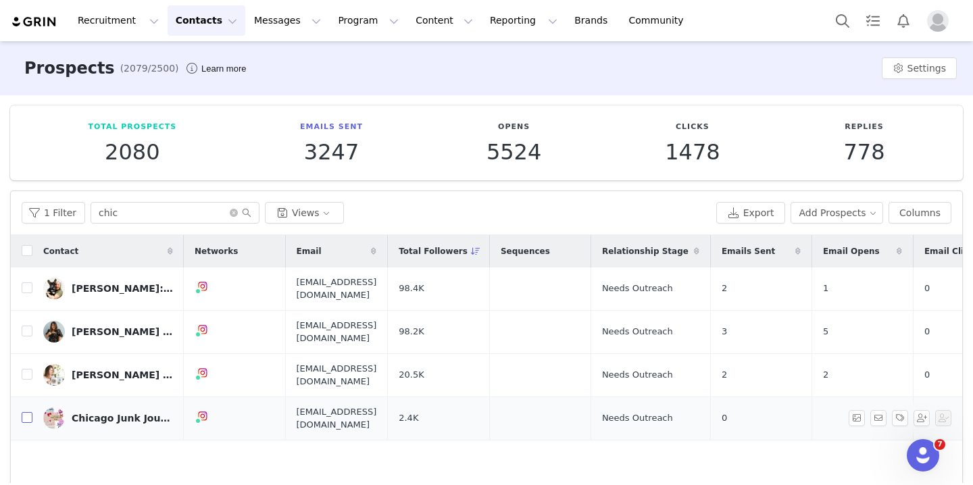
click at [22, 412] on input "checkbox" at bounding box center [27, 417] width 11 height 11
checkbox input "true"
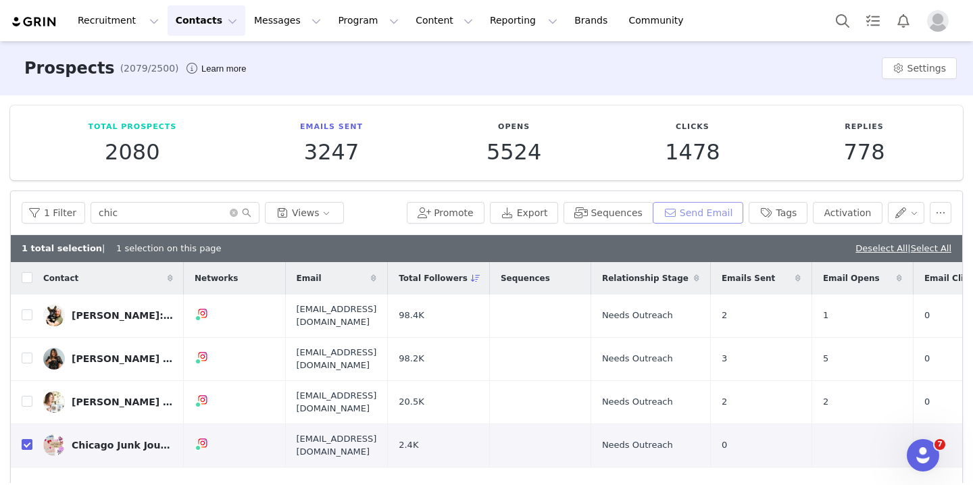
click at [699, 209] on button "Send Email" at bounding box center [698, 213] width 91 height 22
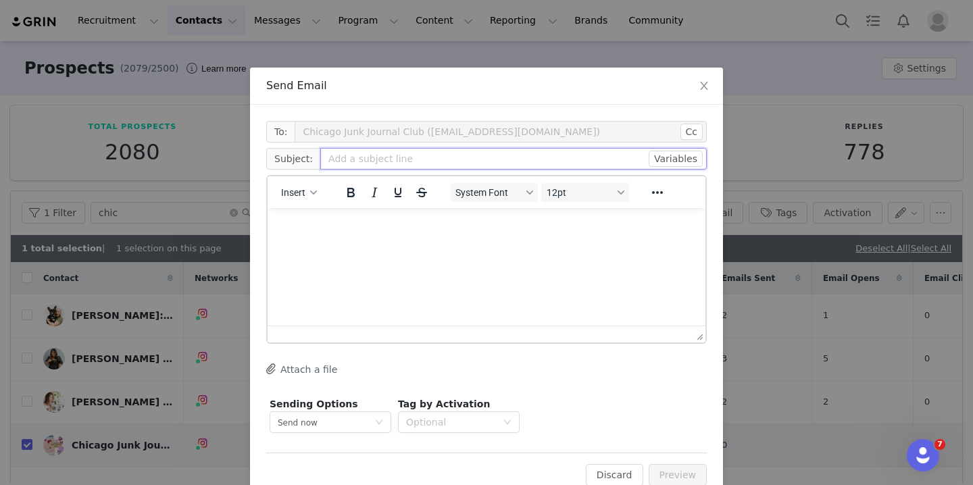
click at [399, 155] on input "text" at bounding box center [513, 159] width 386 height 22
click at [317, 190] on div "button" at bounding box center [313, 192] width 11 height 7
click at [324, 218] on div "Insert Template" at bounding box center [348, 216] width 122 height 16
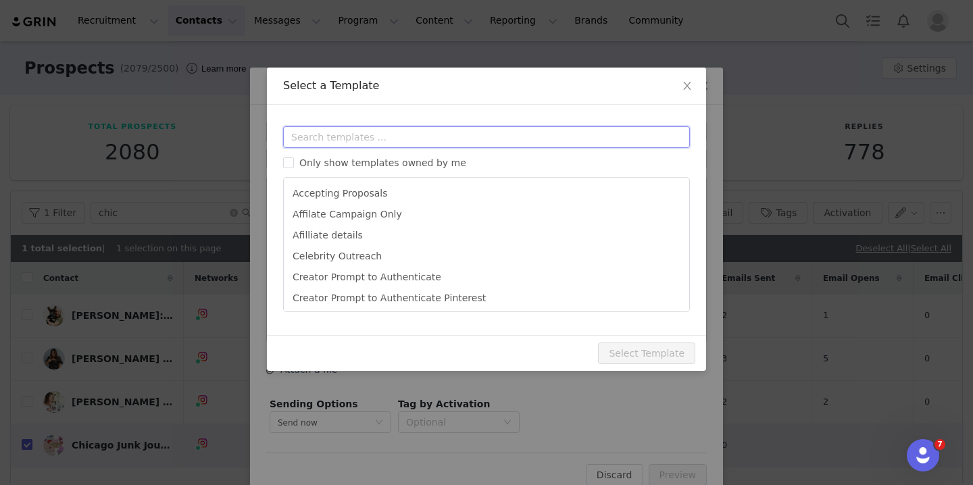
click at [354, 141] on input "text" at bounding box center [486, 137] width 407 height 22
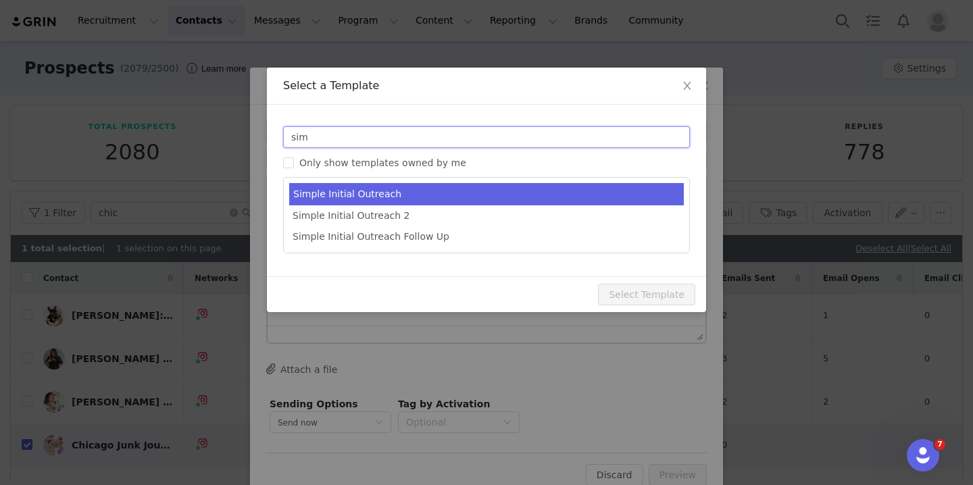
type input "sim"
type input "[first_name] x TOPDRAWER Let’s Collab!"
click at [366, 186] on li "Simple Initial Outreach" at bounding box center [486, 194] width 394 height 22
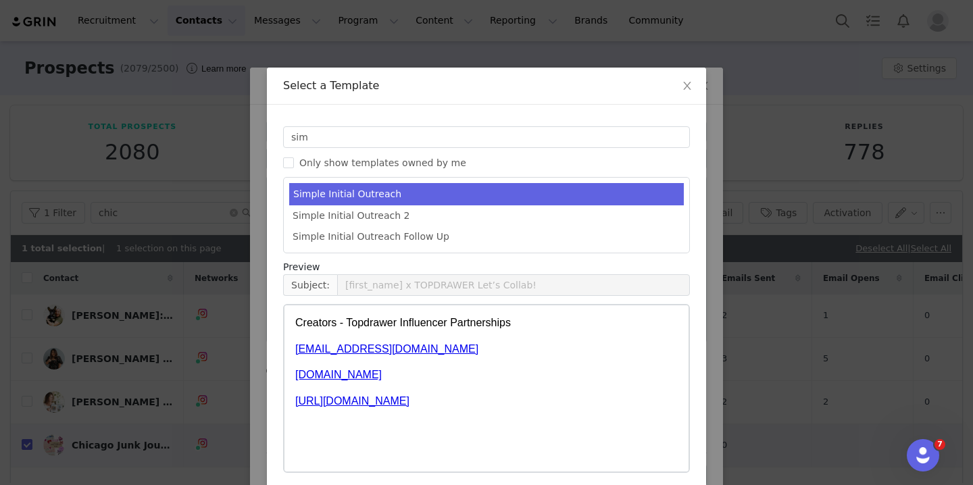
scroll to position [56, 0]
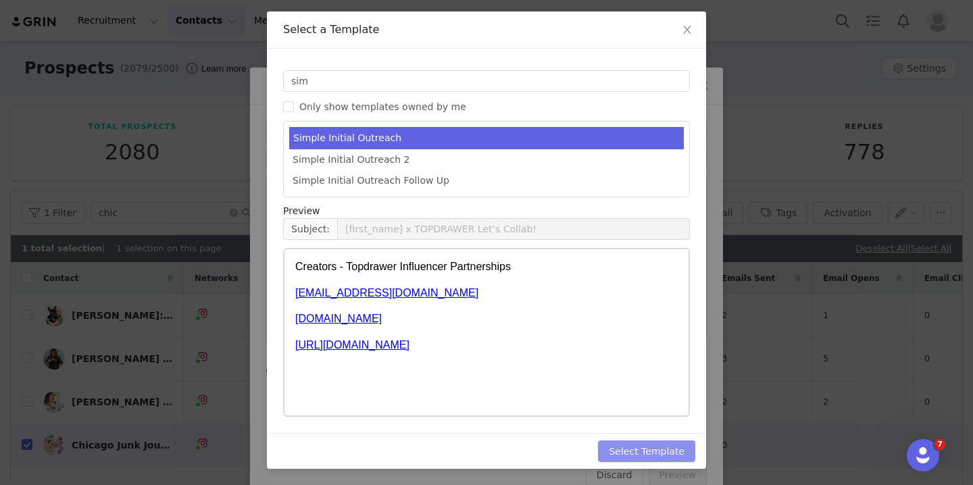
click at [638, 452] on button "Select Template" at bounding box center [646, 451] width 97 height 22
type input "[first_name] x TOPDRAWER Let’s Collab!"
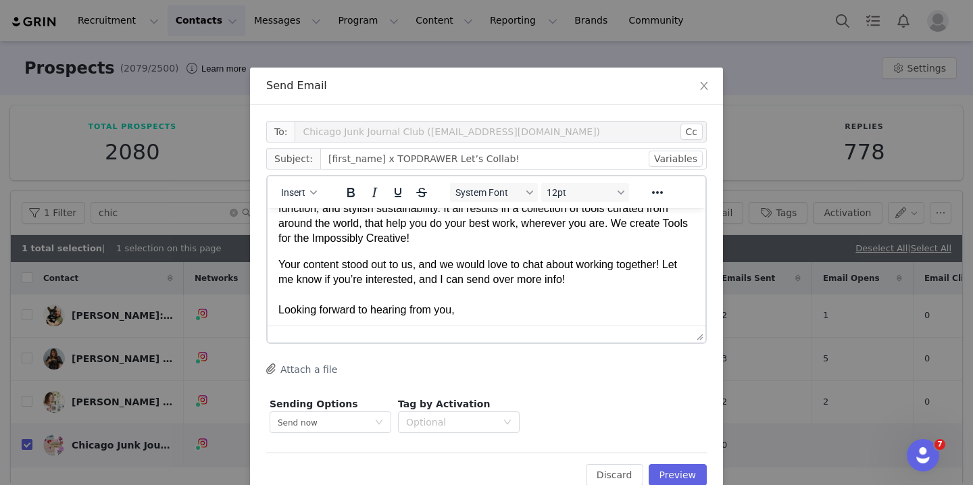
scroll to position [79, 0]
click at [280, 261] on p "Your content stood out to us, and we would love to chat about working together!…" at bounding box center [486, 287] width 416 height 61
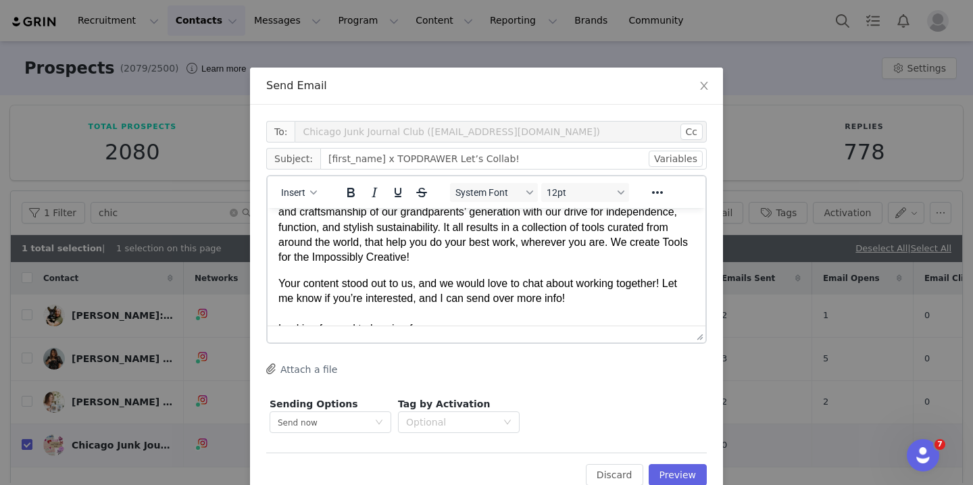
scroll to position [63, 0]
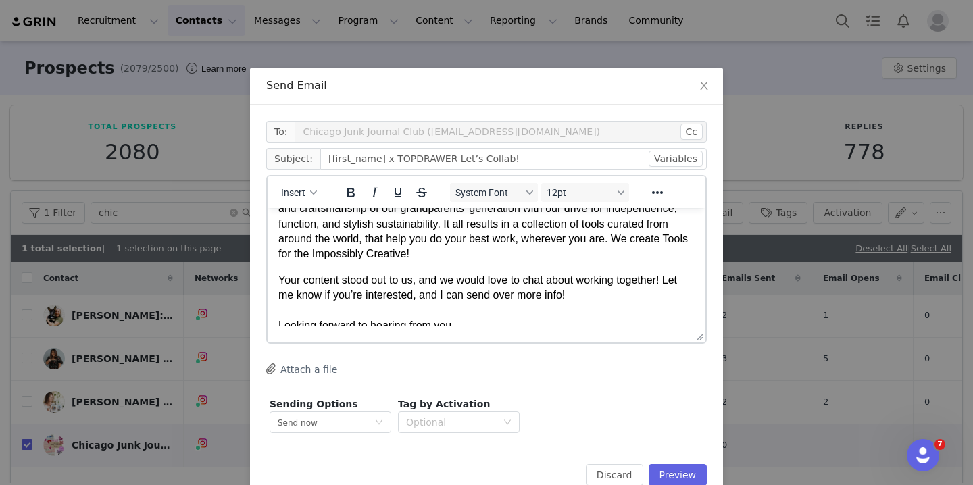
click at [279, 279] on p "Your content stood out to us, and we would love to chat about working together!…" at bounding box center [486, 303] width 416 height 61
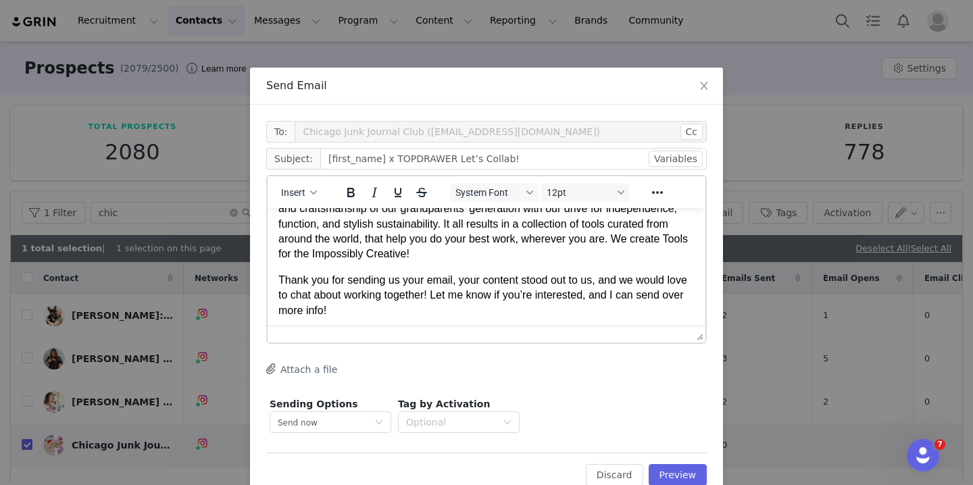
click at [374, 317] on p "Thank you for sending us your email, your content stood out to us, and we would…" at bounding box center [486, 311] width 416 height 76
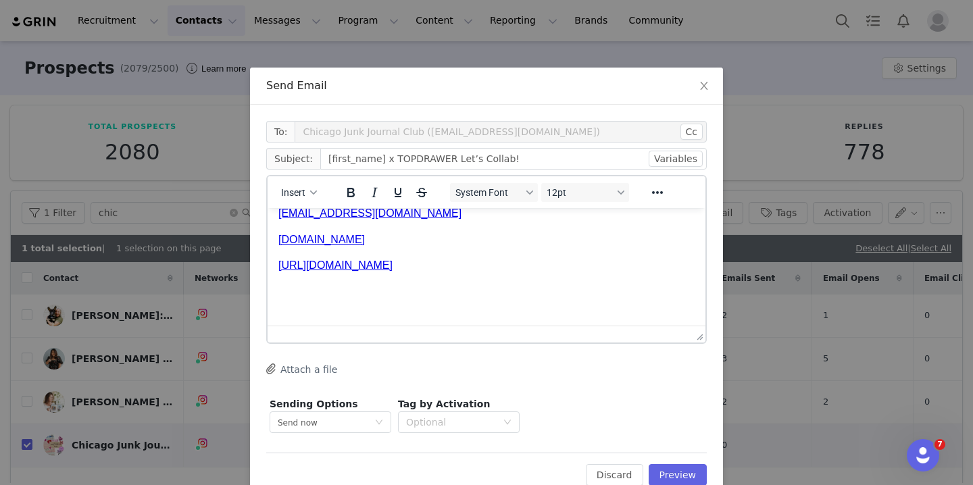
scroll to position [330, 0]
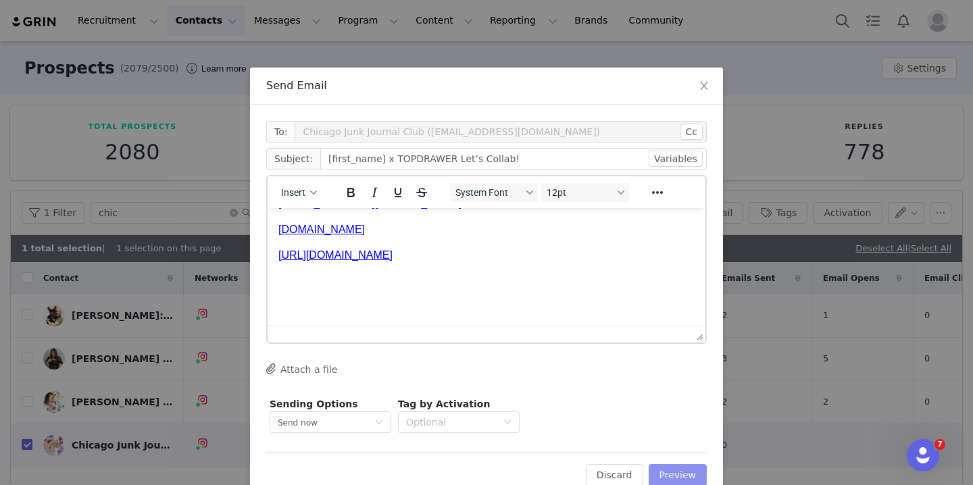
click at [679, 471] on button "Preview" at bounding box center [677, 475] width 59 height 22
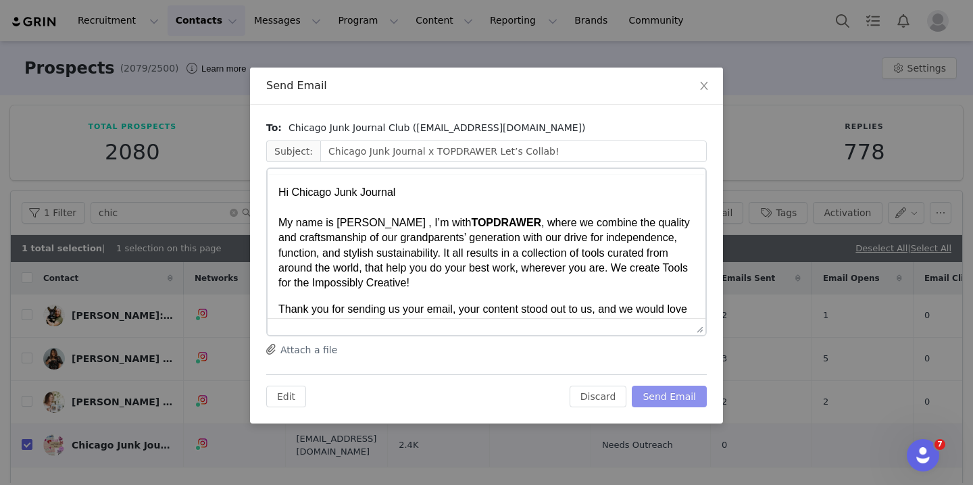
scroll to position [0, 0]
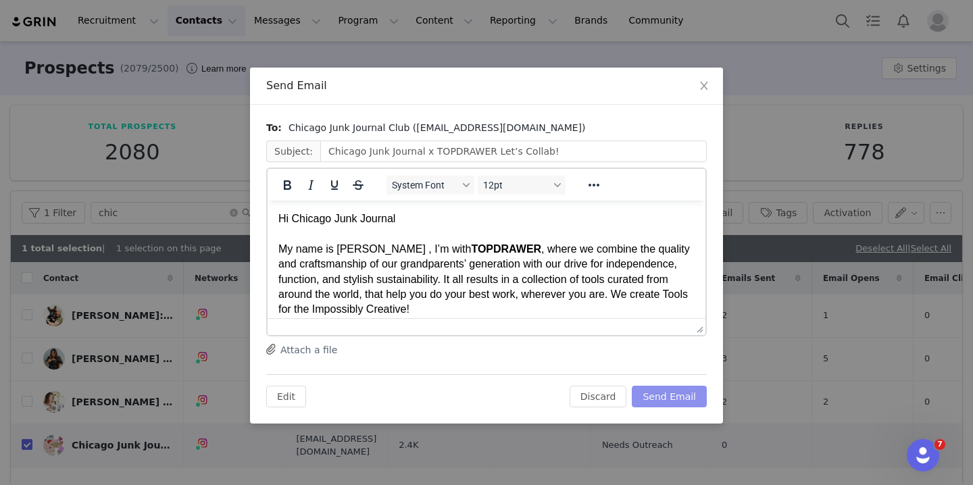
click at [671, 397] on button "Send Email" at bounding box center [669, 397] width 75 height 22
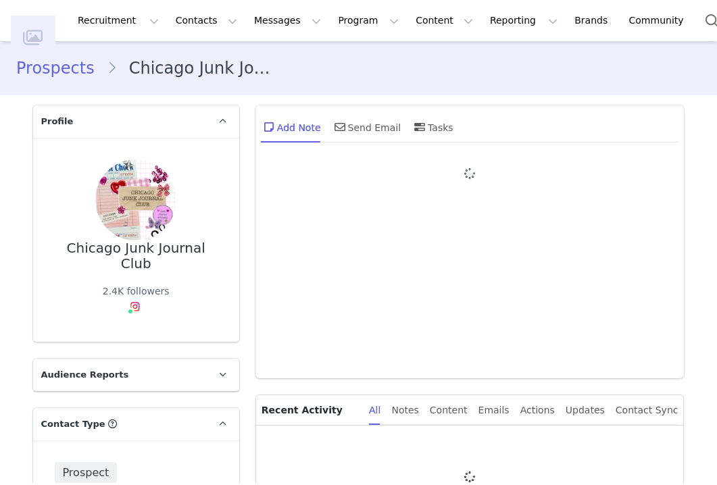
type input "+1 ([GEOGRAPHIC_DATA])"
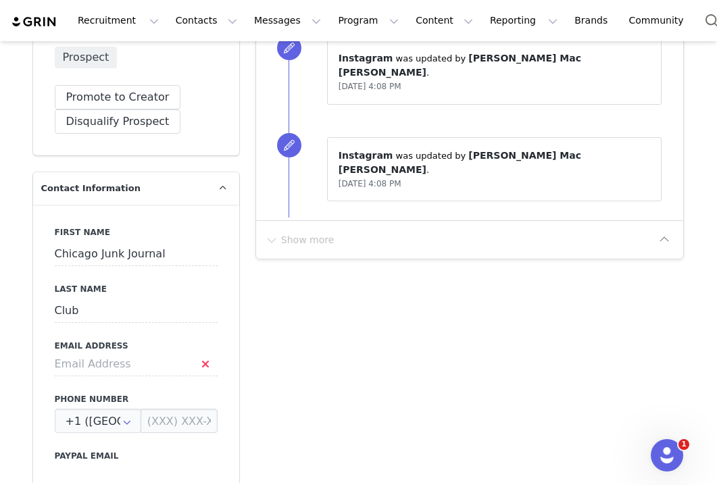
scroll to position [444, 0]
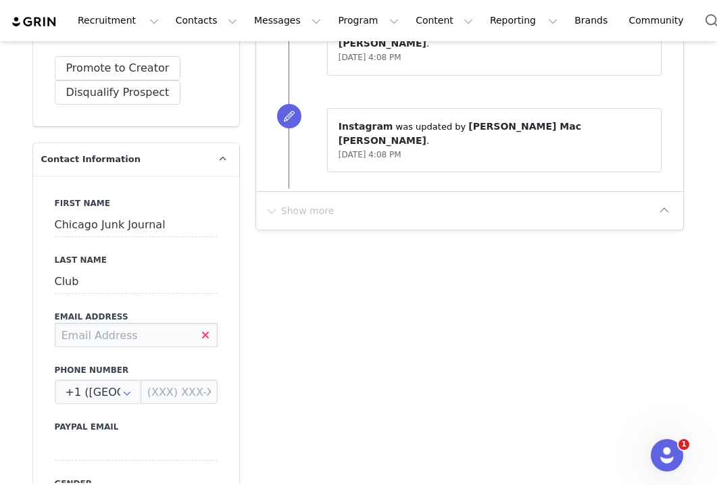
click at [129, 323] on input at bounding box center [136, 335] width 163 height 24
paste input "Chicagojunkjournalclub@gmail.com"
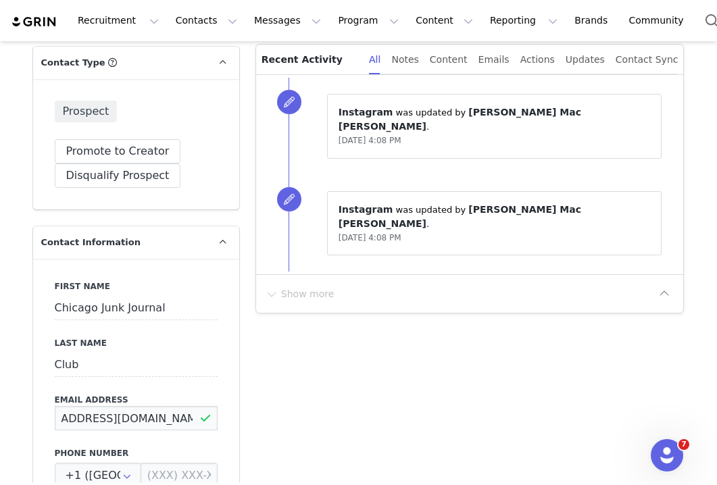
scroll to position [369, 0]
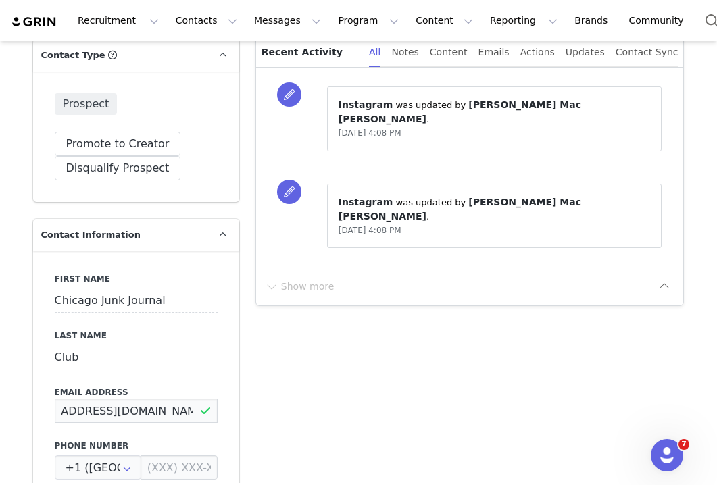
type input "Chicagojunkjournalclub@gmail.com"
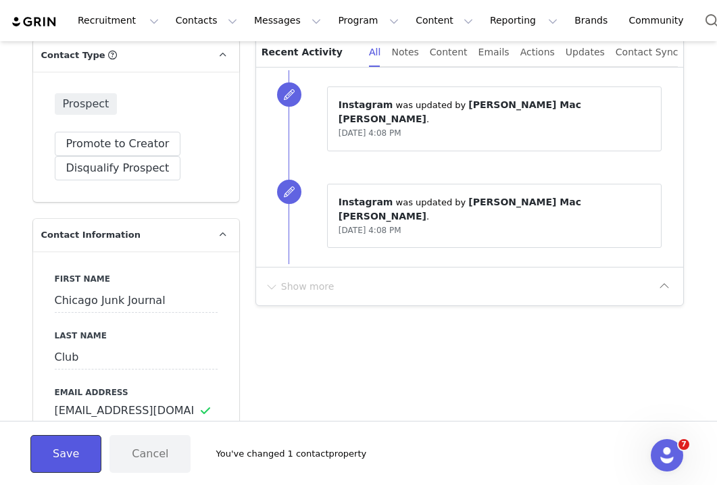
click at [58, 462] on button "Save" at bounding box center [65, 454] width 71 height 38
